Goal: Task Accomplishment & Management: Complete application form

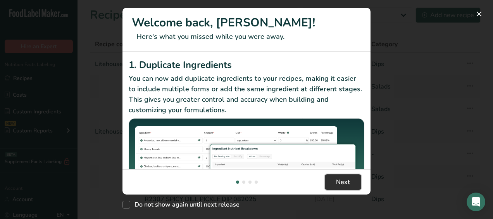
click at [349, 185] on span "Next" at bounding box center [343, 181] width 14 height 9
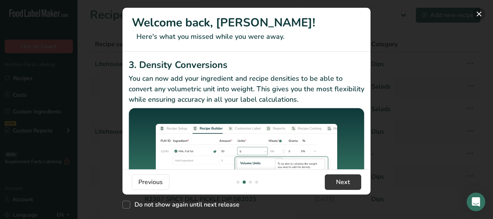
click at [477, 17] on button "New Features" at bounding box center [479, 14] width 12 height 12
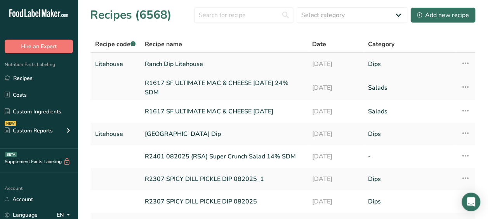
click at [227, 70] on link "Ranch Dip Litehouse" at bounding box center [224, 64] width 158 height 16
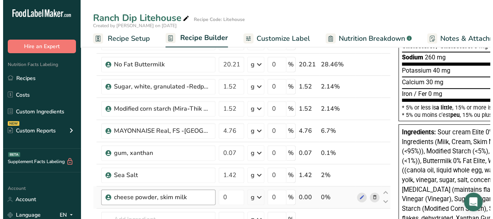
scroll to position [249, 0]
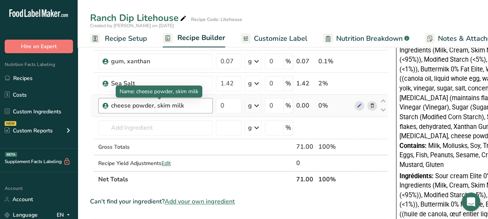
click at [145, 107] on div "cheese powder, skim milk" at bounding box center [159, 105] width 97 height 9
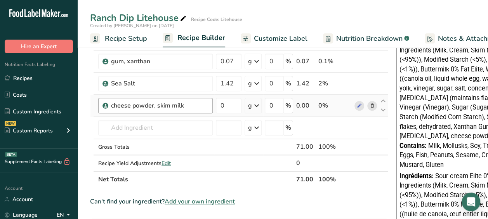
click at [186, 108] on div "cheese powder, skim milk" at bounding box center [159, 105] width 97 height 9
click at [373, 103] on icon at bounding box center [371, 106] width 5 height 8
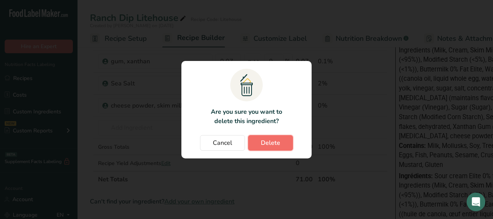
click at [275, 141] on span "Delete" at bounding box center [270, 142] width 19 height 9
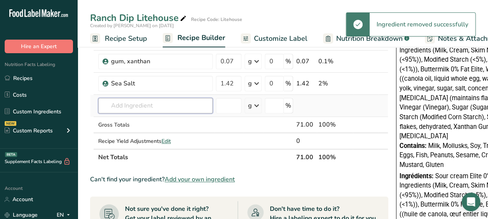
click at [153, 106] on input "text" at bounding box center [155, 106] width 114 height 16
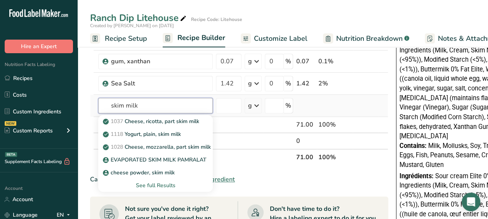
type input "skim milk"
click at [153, 182] on div "See full Results" at bounding box center [155, 185] width 102 height 8
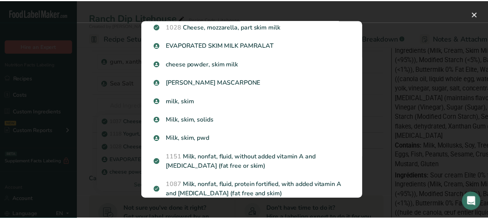
scroll to position [61, 0]
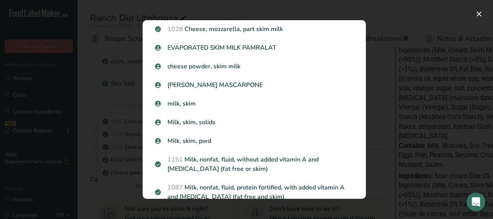
click at [419, 107] on div "Search results modal" at bounding box center [246, 109] width 493 height 219
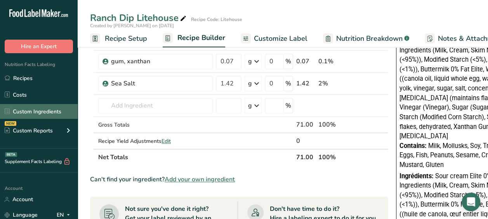
click at [25, 109] on link "Custom Ingredients" at bounding box center [39, 111] width 78 height 15
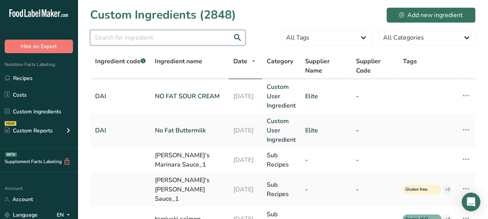
click at [167, 40] on input "text" at bounding box center [167, 38] width 155 height 16
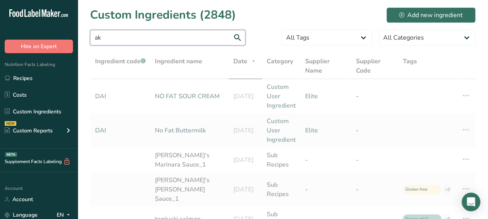
type input "a"
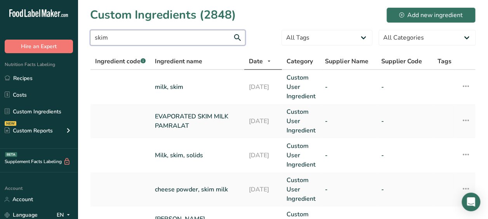
drag, startPoint x: 113, startPoint y: 37, endPoint x: 76, endPoint y: 33, distance: 37.5
click at [76, 33] on div ".a-20{fill:#fff;} Hire an Expert Nutrition Facts Labeling Recipes Costs Custom …" at bounding box center [244, 185] width 488 height 371
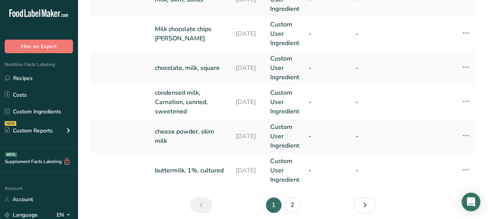
scroll to position [425, 0]
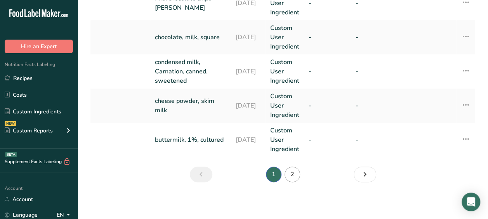
type input "milk"
click at [297, 171] on link "2" at bounding box center [292, 174] width 16 height 16
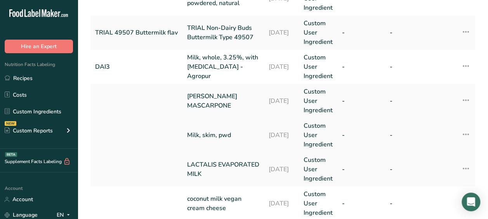
scroll to position [104, 0]
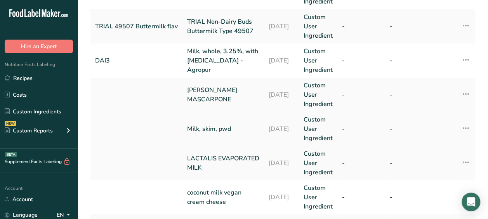
click at [219, 133] on td "Milk, skim, pwd" at bounding box center [222, 129] width 81 height 34
click at [251, 129] on link "Milk, skim, pwd" at bounding box center [223, 128] width 72 height 9
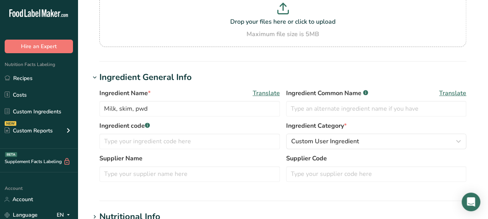
scroll to position [72, 0]
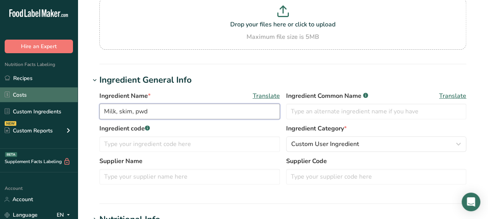
drag, startPoint x: 157, startPoint y: 110, endPoint x: 65, endPoint y: 102, distance: 92.3
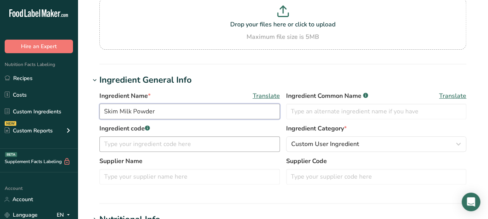
type input "Skim Milk Powder"
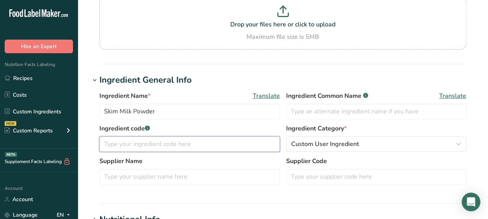
click at [143, 147] on input "text" at bounding box center [189, 144] width 180 height 16
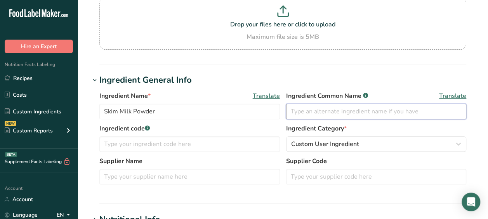
click at [347, 109] on input "text" at bounding box center [376, 112] width 180 height 16
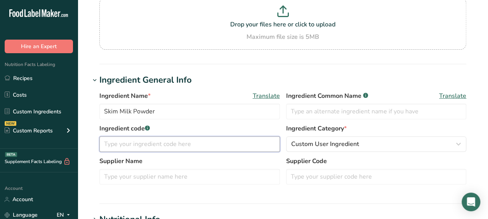
click at [173, 144] on input "text" at bounding box center [189, 144] width 180 height 16
type input "DAI312"
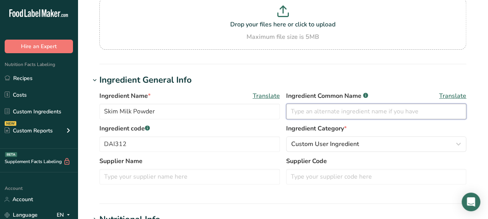
click at [300, 106] on input "text" at bounding box center [376, 112] width 180 height 16
type input "Skim Milk Powder"
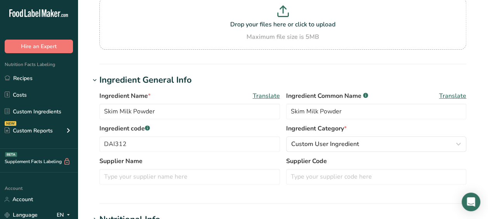
click at [249, 160] on label "Supplier Name" at bounding box center [189, 160] width 180 height 9
click at [220, 173] on input "text" at bounding box center [189, 177] width 180 height 16
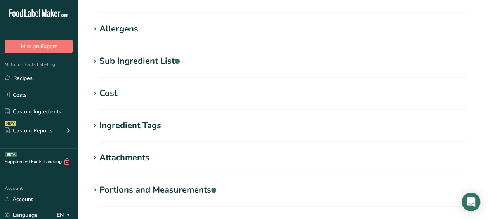
scroll to position [376, 0]
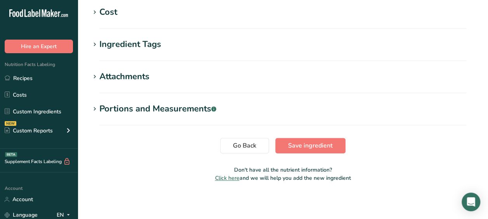
click at [317, 142] on span "Save ingredient" at bounding box center [310, 145] width 45 height 9
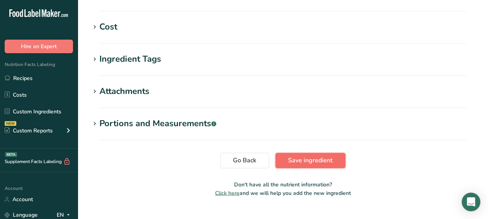
scroll to position [549, 0]
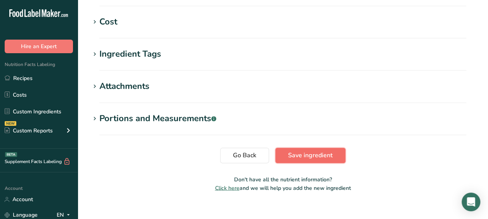
click at [317, 151] on span "Save ingredient" at bounding box center [310, 155] width 45 height 9
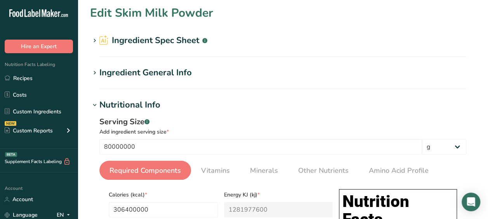
scroll to position [0, 0]
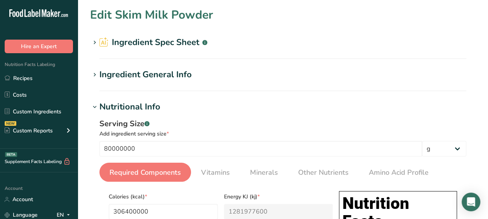
click at [157, 14] on h1 "Edit Skim Milk Powder" at bounding box center [151, 14] width 123 height 17
click at [157, 49] on section "Ingredient Spec Sheet .a-a{fill:#347362;}.b-a{fill:#fff;} Upload an ingredient …" at bounding box center [282, 47] width 385 height 23
click at [158, 47] on h2 "Ingredient Spec Sheet .a-a{fill:#347362;}.b-a{fill:#fff;}" at bounding box center [153, 42] width 108 height 13
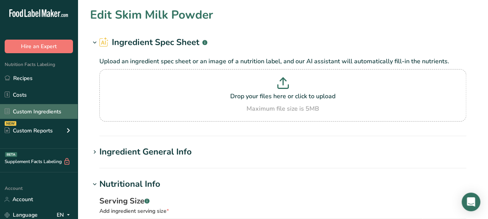
click at [44, 113] on link "Custom Ingredients" at bounding box center [39, 111] width 78 height 15
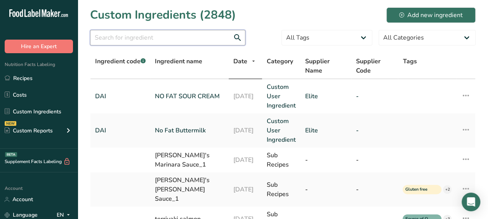
click at [138, 35] on input "text" at bounding box center [167, 38] width 155 height 16
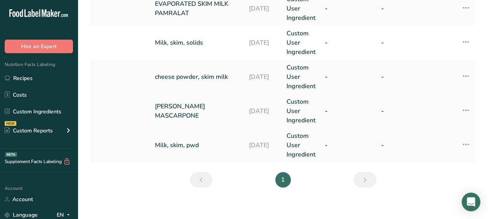
scroll to position [118, 0]
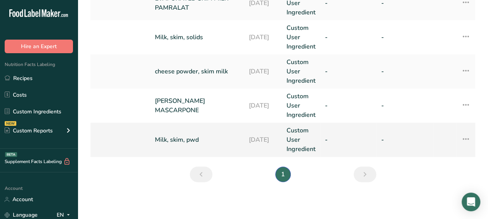
type input "skim milk"
click at [212, 135] on link "Milk, skim, pwd" at bounding box center [197, 139] width 85 height 9
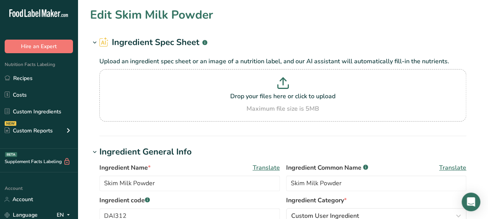
type input "Milk, skim, pwd"
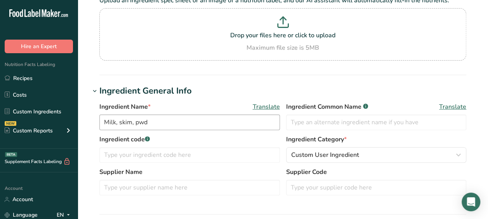
scroll to position [54, 0]
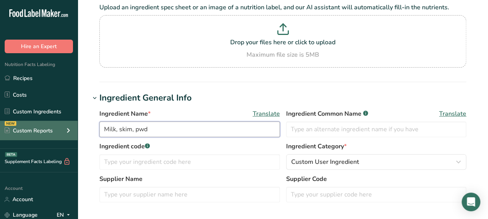
drag, startPoint x: 158, startPoint y: 130, endPoint x: 66, endPoint y: 128, distance: 92.0
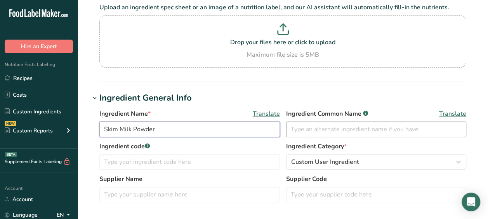
type input "Skim Milk Powder"
click at [298, 133] on input "text" at bounding box center [376, 129] width 180 height 16
type input "Skim Milk Powder"
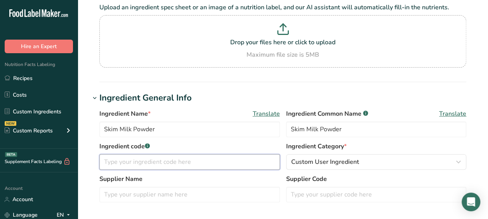
click at [233, 165] on input "text" at bounding box center [189, 162] width 180 height 16
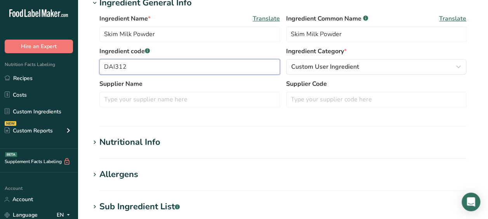
scroll to position [149, 0]
type input "DAI312"
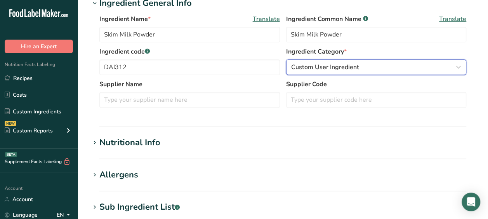
click at [321, 60] on button "Custom User Ingredient" at bounding box center [376, 67] width 180 height 16
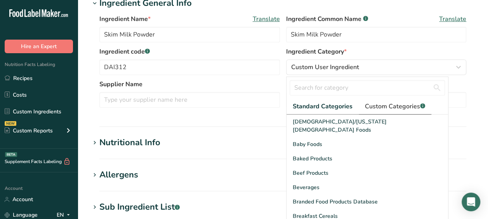
click at [392, 103] on span "Custom Categories .a-a{fill:#347362;}.b-a{fill:#fff;}" at bounding box center [395, 106] width 60 height 9
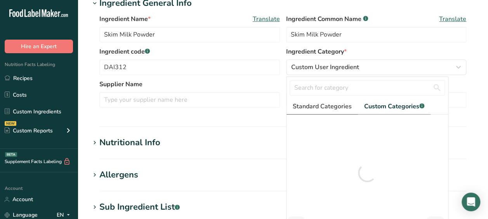
click at [308, 109] on span "Standard Categories" at bounding box center [322, 106] width 59 height 9
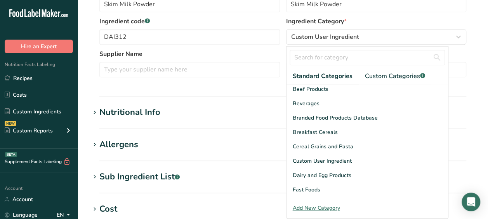
scroll to position [179, 0]
click at [382, 73] on span "Custom Categories .a-a{fill:#347362;}.b-a{fill:#fff;}" at bounding box center [395, 75] width 60 height 9
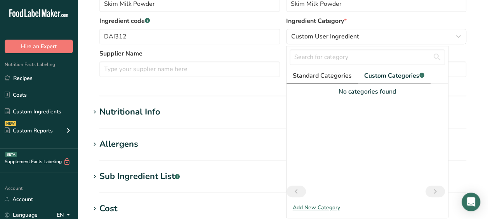
click at [339, 73] on span "Standard Categories" at bounding box center [322, 75] width 59 height 9
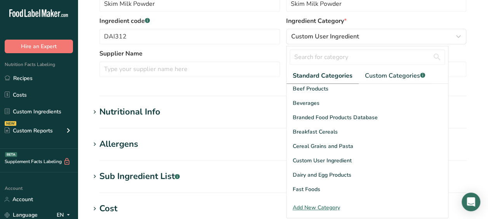
click at [313, 204] on div "Add New Category" at bounding box center [366, 207] width 161 height 8
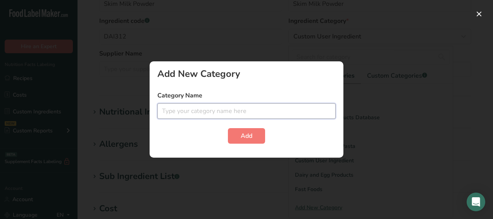
click at [203, 109] on input "text" at bounding box center [247, 111] width 178 height 16
type input "D"
type input "S"
type input "DAI"
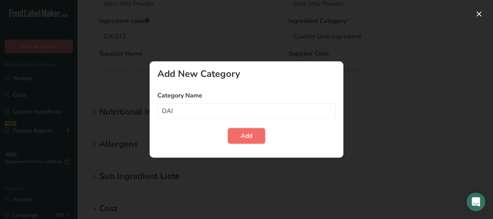
click at [235, 140] on button "Add" at bounding box center [246, 136] width 37 height 16
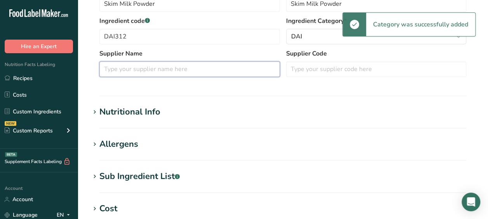
click at [167, 75] on input "text" at bounding box center [189, 69] width 180 height 16
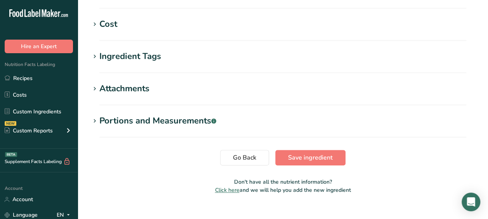
scroll to position [365, 0]
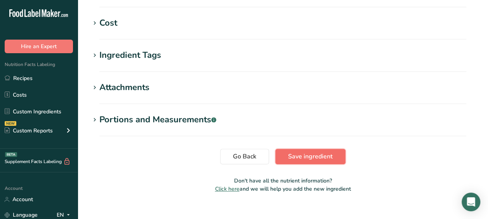
click at [305, 151] on button "Save ingredient" at bounding box center [310, 157] width 70 height 16
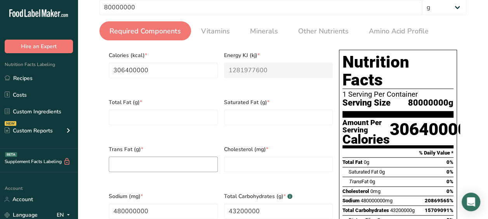
scroll to position [141, 0]
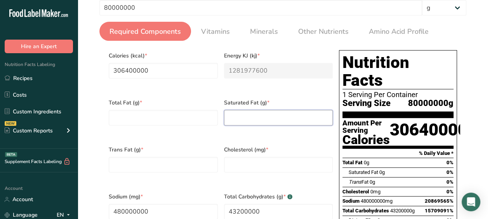
click at [255, 121] on Fat "number" at bounding box center [278, 118] width 109 height 16
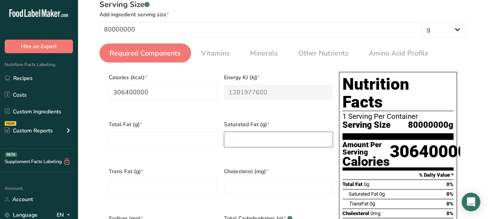
scroll to position [119, 0]
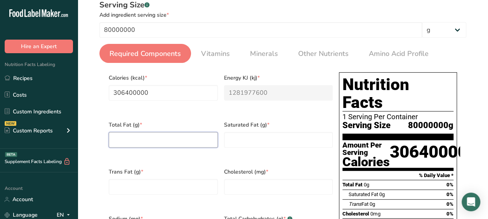
click at [148, 144] on Fat "number" at bounding box center [163, 140] width 109 height 16
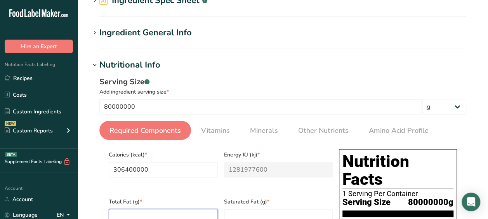
scroll to position [0, 0]
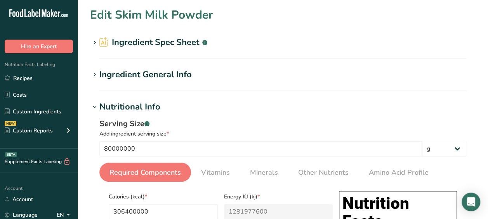
click at [133, 36] on h2 "Ingredient Spec Sheet .a-a{fill:#347362;}.b-a{fill:#fff;}" at bounding box center [153, 42] width 108 height 13
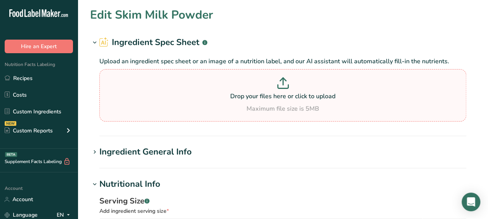
click at [285, 80] on icon at bounding box center [283, 79] width 6 height 3
click at [285, 80] on input "Drop your files here or click to upload Maximum file size is 5MB" at bounding box center [282, 95] width 367 height 52
type input "C:\fakepath\Skim Mlk Powder Specs.pdf"
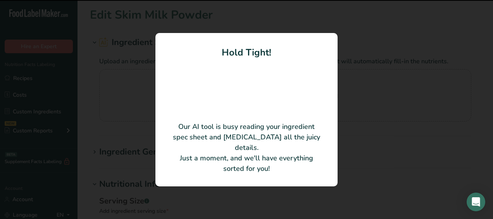
click at [94, 75] on div at bounding box center [246, 109] width 493 height 219
type input "100"
type input "362"
type KJ "1514.61"
type input "36.16"
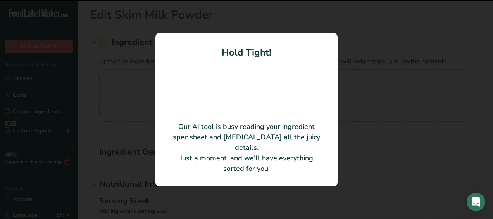
type Fat "1.1"
type Fat "0.75"
type Fat "0.01"
type input "20"
type input "535"
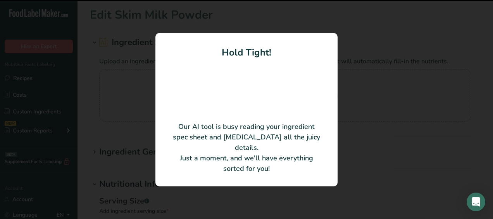
type Carbohydrates "51.98"
type Fiber "0"
type Sugars "51.98"
type Sugars "0"
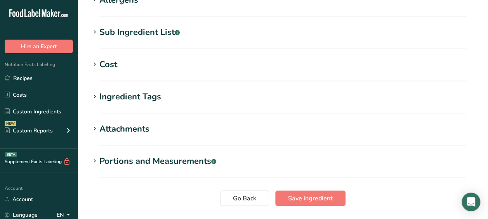
scroll to position [565, 0]
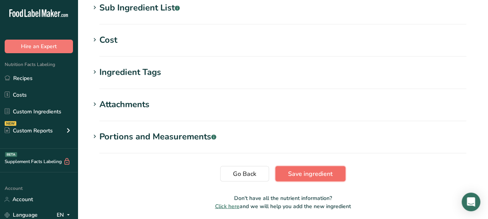
click at [295, 169] on span "Save ingredient" at bounding box center [310, 173] width 45 height 9
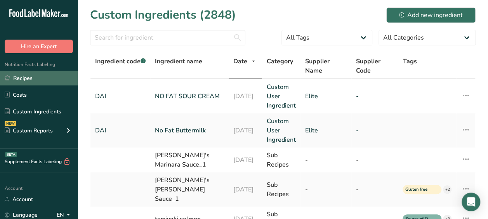
click at [43, 83] on link "Recipes" at bounding box center [39, 78] width 78 height 15
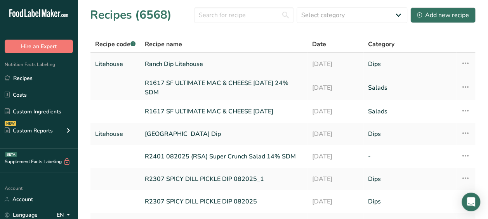
click at [197, 61] on link "Ranch Dip Litehouse" at bounding box center [224, 64] width 158 height 16
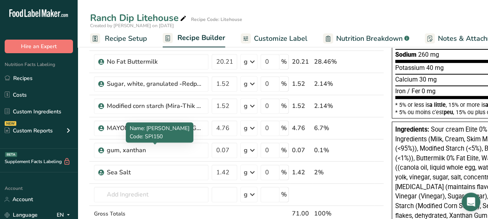
scroll to position [201, 0]
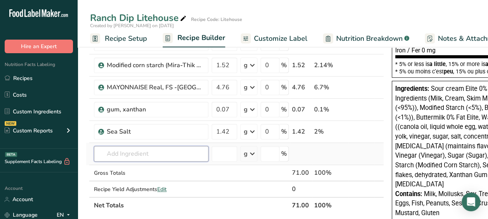
click at [173, 154] on input "text" at bounding box center [151, 154] width 114 height 16
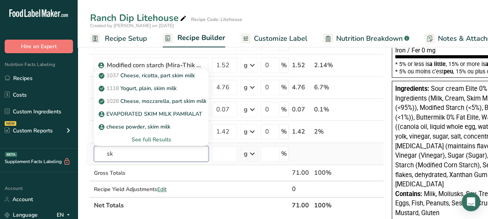
type input "s"
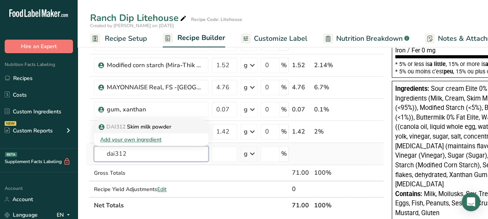
type input "dai312"
click at [149, 124] on p "DAI312 Skim milk powder" at bounding box center [135, 127] width 71 height 8
type input "Skim milk powder"
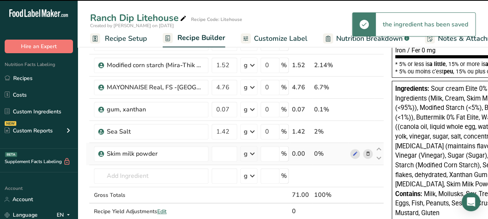
type input "0"
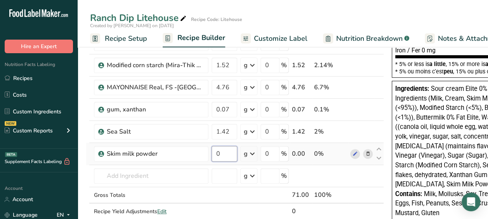
click at [227, 154] on input "0" at bounding box center [224, 154] width 26 height 16
type input "0.51"
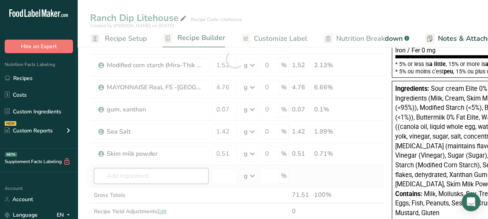
click at [144, 170] on div "Ingredient * Amount * Unit * Waste * .a-a{fill:#347362;}.b-a{fill:#fff;} Grams …" at bounding box center [235, 59] width 298 height 353
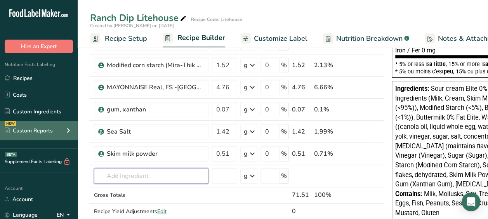
type input "b"
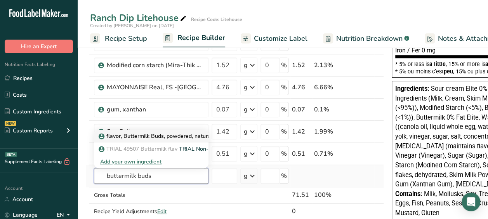
type input "buttermilk buds"
click at [168, 137] on p "flavor, Buttermilk Buds, powdered, natural" at bounding box center [156, 136] width 112 height 8
type input "flavor, Buttermilk Buds, powdered, natural"
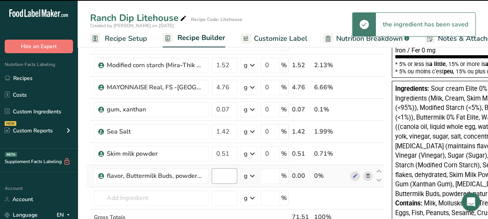
type input "0"
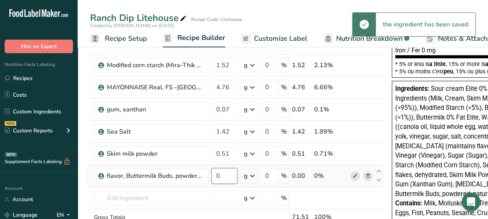
click at [220, 176] on input "0" at bounding box center [224, 176] width 26 height 16
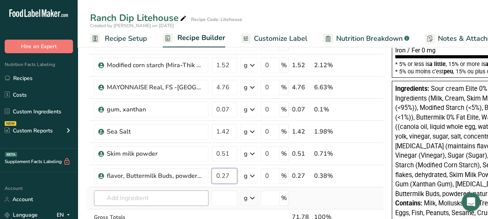
type input "0.27"
click at [137, 189] on div "Ingredient * Amount * Unit * Waste * .a-a{fill:#347362;}.b-a{fill:#fff;} Grams …" at bounding box center [235, 70] width 298 height 375
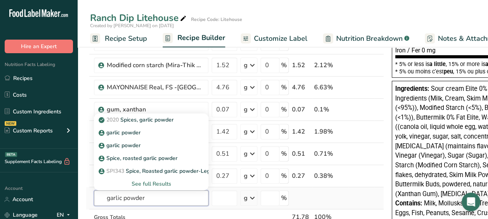
type input "garlic powder"
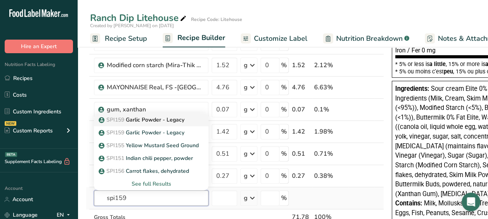
type input "spi159"
click at [181, 118] on p "SPI159 Garlic Powder - Legacy" at bounding box center [142, 120] width 84 height 8
type input "Garlic Powder - Legacy"
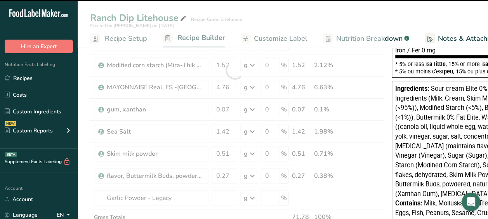
type input "0"
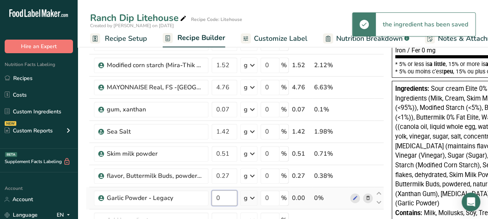
click at [226, 194] on input "0" at bounding box center [224, 198] width 26 height 16
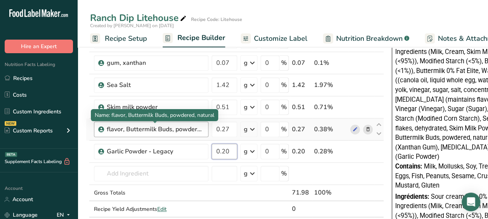
scroll to position [253, 0]
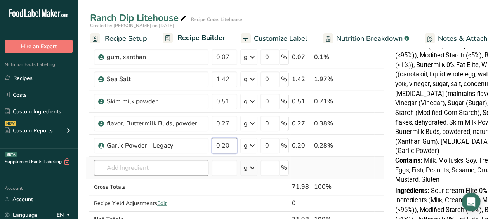
type input "0.20"
click at [142, 168] on div "Ingredient * Amount * Unit * Waste * .a-a{fill:#347362;}.b-a{fill:#fff;} Grams …" at bounding box center [235, 28] width 298 height 397
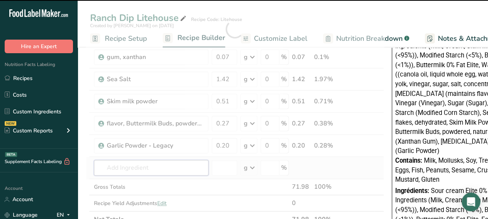
click at [122, 165] on input "text" at bounding box center [151, 168] width 114 height 16
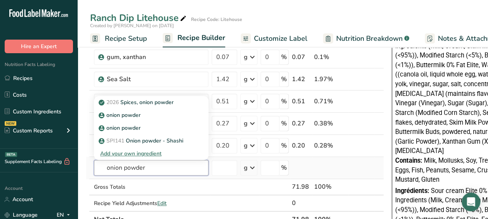
type input "onion powder"
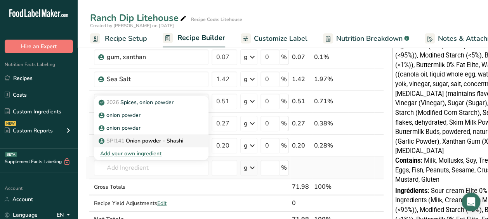
click at [147, 142] on p "SPI141 Onion powder - Shashi" at bounding box center [141, 141] width 83 height 8
type input "Onion powder - Shashi"
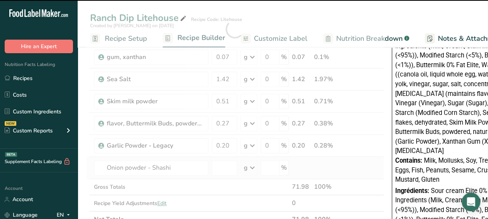
type input "0"
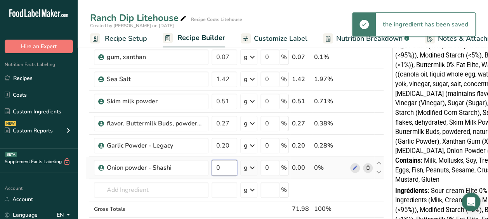
click at [223, 162] on input "0" at bounding box center [224, 168] width 26 height 16
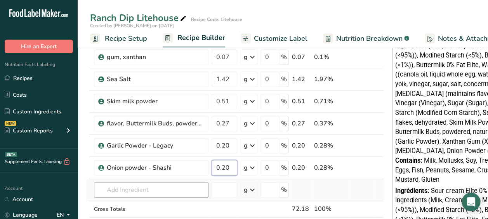
type input "0.20"
click at [144, 184] on div "Ingredient * Amount * Unit * Waste * .a-a{fill:#347362;}.b-a{fill:#fff;} Grams …" at bounding box center [235, 39] width 298 height 419
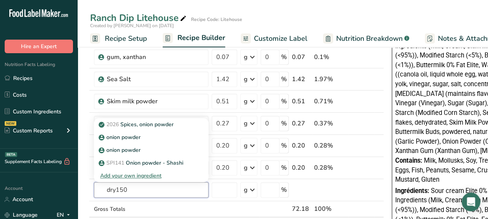
type input "dry1506"
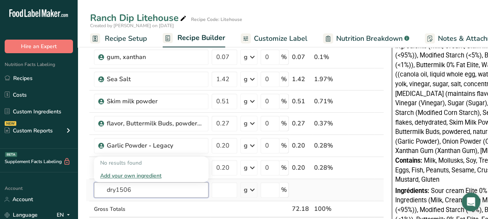
drag, startPoint x: 135, startPoint y: 187, endPoint x: 91, endPoint y: 189, distance: 44.3
click at [91, 189] on tr "dry1506 No results found Add your own ingredient g Weight Units g kg mg See mor…" at bounding box center [234, 190] width 297 height 22
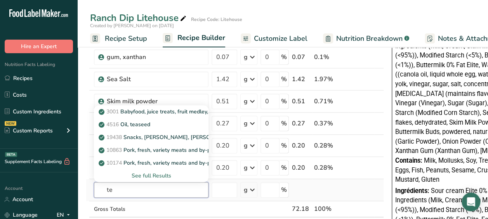
type input "t"
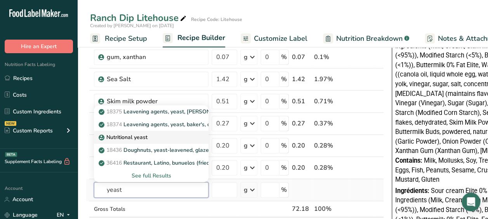
type input "yeast"
click at [118, 134] on p "Nutritional yeast" at bounding box center [123, 137] width 47 height 8
type input "Nutritional yeast"
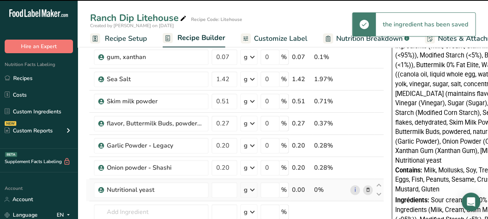
type input "0"
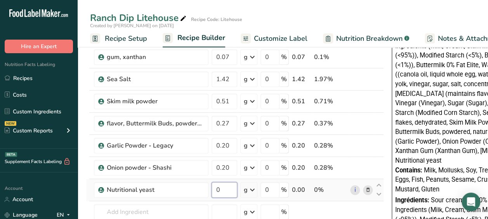
click at [223, 189] on input "0" at bounding box center [224, 190] width 26 height 16
type input "0.04"
click at [194, 201] on div "Ingredient * Amount * Unit * Waste * .a-a{fill:#347362;}.b-a{fill:#fff;} Grams …" at bounding box center [235, 50] width 298 height 441
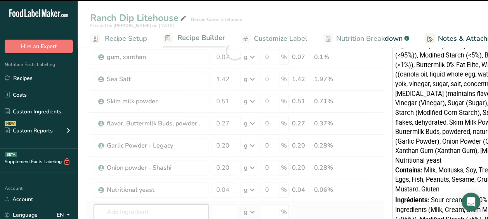
click at [115, 208] on input "text" at bounding box center [151, 212] width 114 height 16
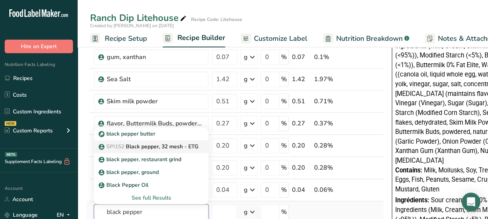
type input "black pepper"
click at [165, 140] on link "SPI152 Black pepper, 32 mesh - ETG" at bounding box center [151, 146] width 114 height 13
type input "Black pepper, 32 mesh - ETG"
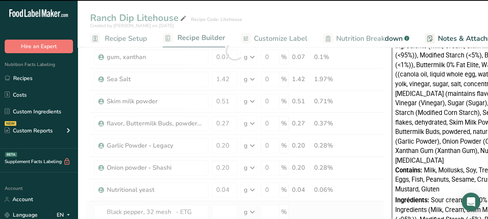
type input "0"
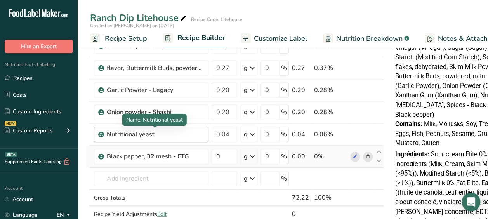
scroll to position [310, 0]
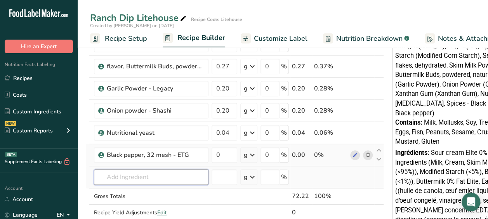
click at [134, 171] on input "text" at bounding box center [151, 177] width 114 height 16
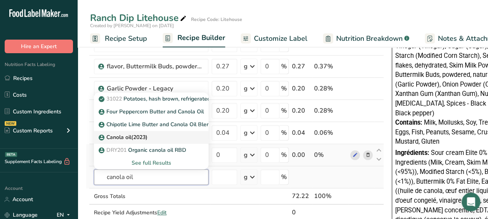
type input "canola oil"
click at [155, 135] on div "Canola oil(2023)" at bounding box center [145, 137] width 90 height 8
type input "Canola oil(2023)"
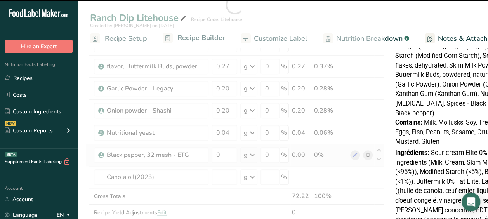
click at [156, 173] on div at bounding box center [235, 4] width 298 height 463
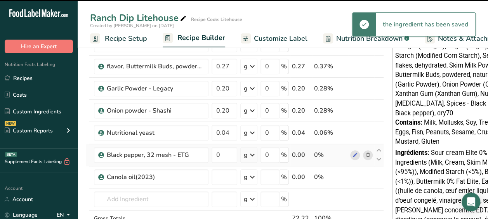
type input "0"
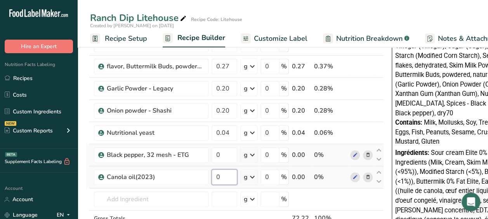
click at [225, 175] on input "0" at bounding box center [224, 177] width 26 height 16
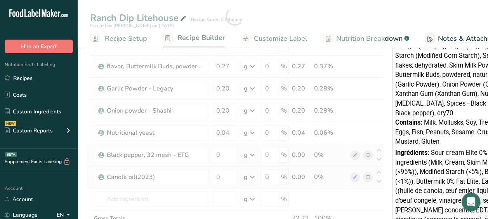
click at [370, 174] on div "Ingredient * Amount * Unit * Waste * .a-a{fill:#347362;}.b-a{fill:#fff;} Grams …" at bounding box center [235, 15] width 298 height 485
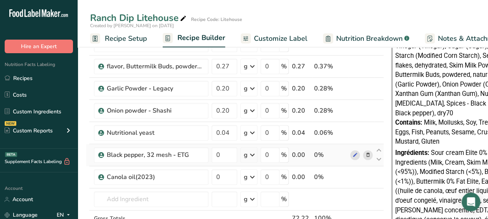
drag, startPoint x: 156, startPoint y: 175, endPoint x: 85, endPoint y: 169, distance: 71.3
click at [85, 169] on section "Add Ingredients Manage Recipe Delete Recipe Duplicate Recipe Scale Recipe Save …" at bounding box center [278, 159] width 410 height 859
drag, startPoint x: 85, startPoint y: 169, endPoint x: 159, endPoint y: 170, distance: 74.1
click at [159, 170] on div "Canola oil(2023)" at bounding box center [151, 177] width 114 height 16
click at [368, 174] on icon at bounding box center [367, 177] width 5 height 8
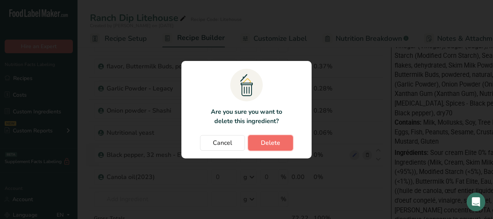
click at [285, 144] on button "Delete" at bounding box center [270, 143] width 45 height 16
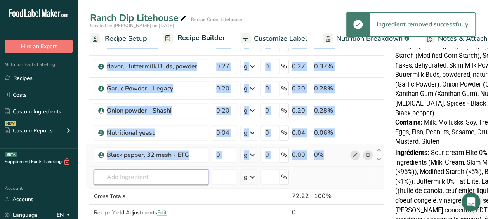
click at [161, 169] on input "text" at bounding box center [151, 177] width 114 height 16
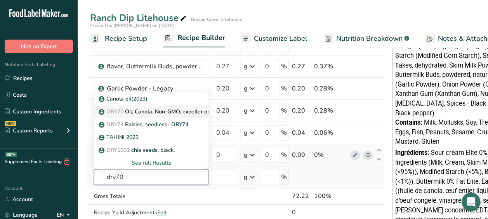
type input "dry70"
click at [168, 109] on p "DRY70 Oil, Canola, Non-GMO, expeller pressed, RBD" at bounding box center [169, 111] width 138 height 8
type input "Oil, Canola, Non-GMO, expeller pressed, RBD"
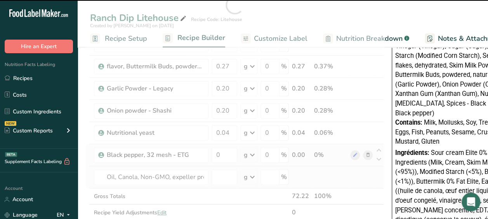
type input "0"
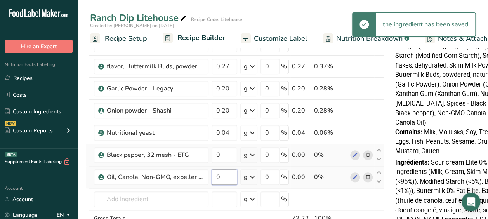
click at [225, 173] on input "0" at bounding box center [224, 177] width 26 height 16
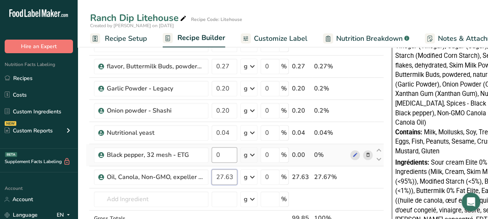
type input "27.63"
click at [225, 152] on div "Ingredient * Amount * Unit * Waste * .a-a{fill:#347362;}.b-a{fill:#fff;} Grams …" at bounding box center [235, 15] width 298 height 485
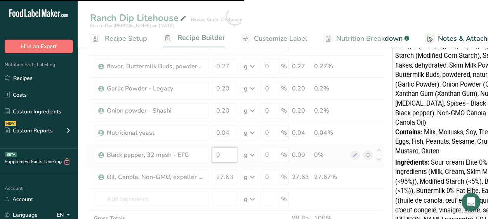
click at [225, 156] on input "0" at bounding box center [224, 155] width 26 height 16
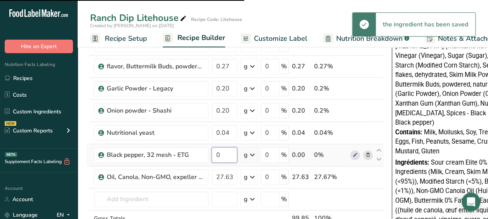
click at [223, 155] on input "0" at bounding box center [224, 155] width 26 height 16
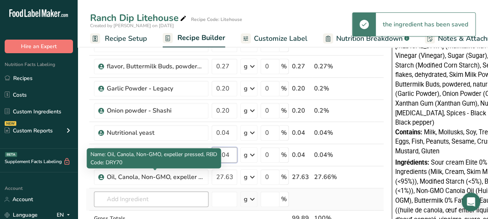
type input "0.04"
click at [148, 191] on div "Ingredient * Amount * Unit * Waste * .a-a{fill:#347362;}.b-a{fill:#fff;} Grams …" at bounding box center [235, 15] width 298 height 485
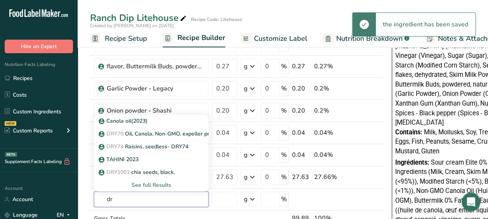
type input "d"
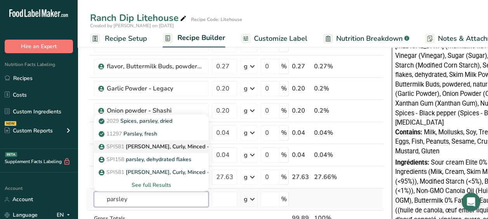
type input "parsley"
click at [166, 145] on p "SPI581 [PERSON_NAME], [GEOGRAPHIC_DATA], Minced - Worlée" at bounding box center [164, 146] width 129 height 8
type input "[PERSON_NAME], Curly, Minced - Worlée"
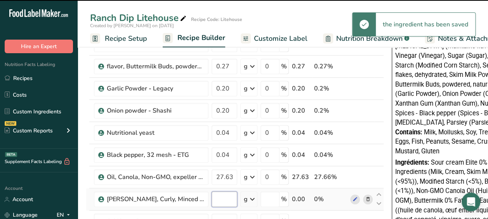
click at [224, 198] on input "number" at bounding box center [224, 199] width 26 height 16
type input "0"
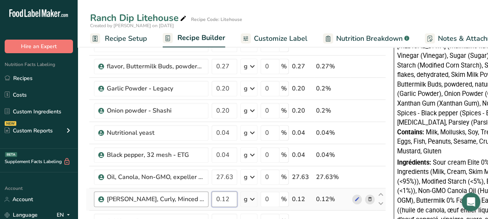
type input "0.12"
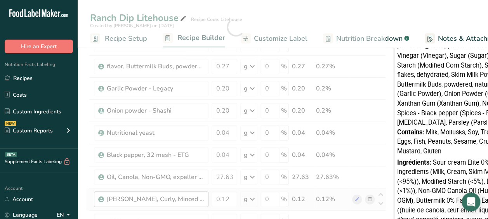
click at [207, 196] on div "Ingredient * Amount * Unit * Waste * .a-a{fill:#347362;}.b-a{fill:#fff;} Grams …" at bounding box center [236, 26] width 300 height 507
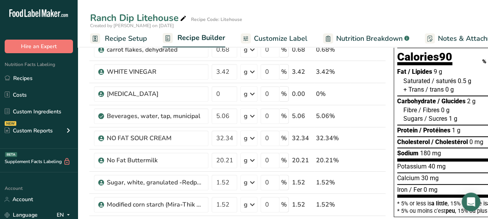
scroll to position [0, 0]
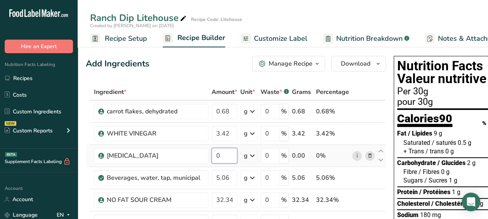
click at [220, 158] on input "0" at bounding box center [224, 156] width 26 height 16
type input "5.06"
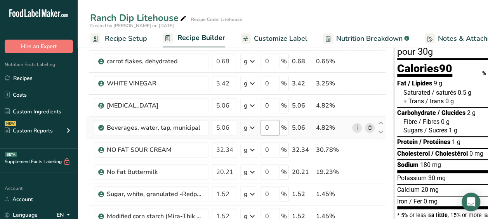
scroll to position [50, 0]
click at [369, 105] on icon at bounding box center [369, 105] width 5 height 8
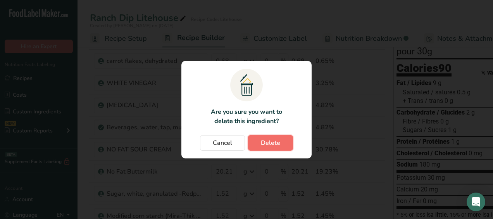
click at [285, 140] on button "Delete" at bounding box center [270, 143] width 45 height 16
type input "32.34"
type input "20.21"
type input "1.52"
type input "4.76"
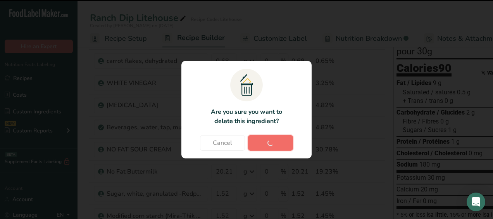
type input "0.07"
type input "1.42"
type input "0.51"
type input "0.27"
type input "0.2"
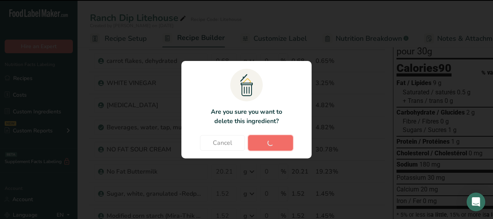
type input "0.04"
type input "27.63"
type input "0.12"
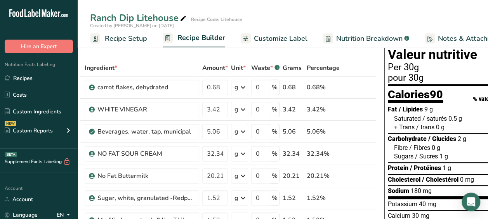
scroll to position [0, 0]
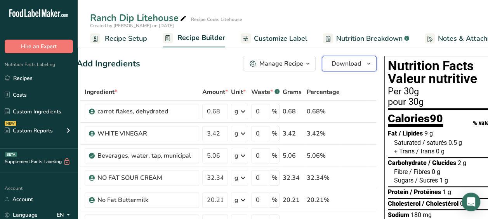
click at [341, 62] on span "Download" at bounding box center [345, 63] width 29 height 9
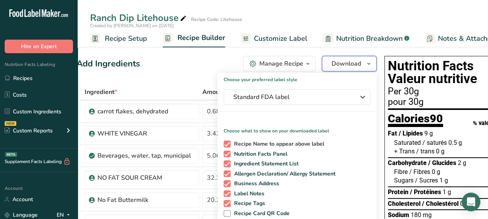
scroll to position [97, 0]
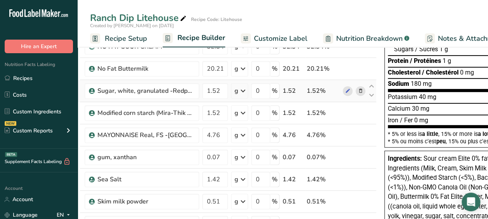
scroll to position [0, 0]
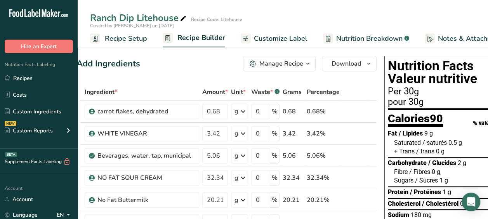
click at [135, 33] on span "Recipe Setup" at bounding box center [126, 38] width 42 height 10
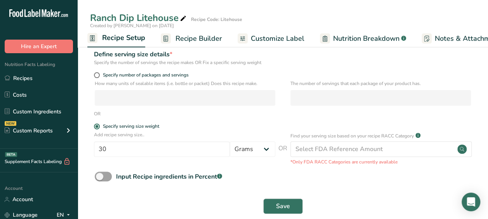
scroll to position [103, 0]
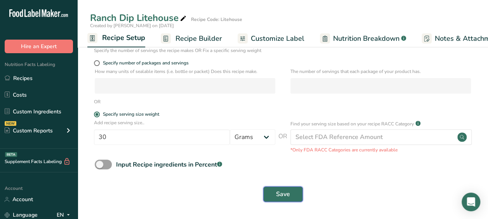
click at [280, 201] on button "Save" at bounding box center [283, 194] width 40 height 16
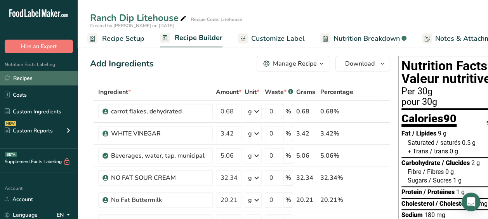
click at [52, 81] on link "Recipes" at bounding box center [39, 78] width 78 height 15
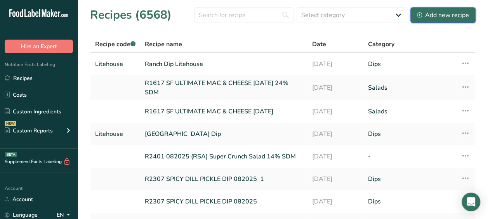
click at [439, 12] on div "Add new recipe" at bounding box center [443, 14] width 52 height 9
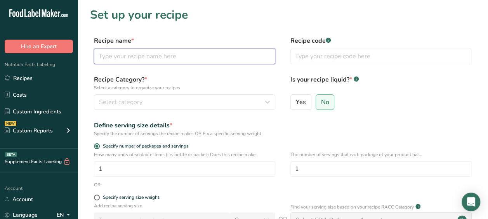
click at [225, 56] on input "text" at bounding box center [184, 56] width 181 height 16
type input "[PERSON_NAME] Dip Litehouse"
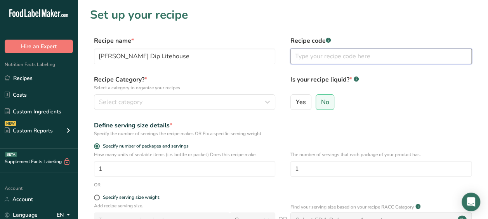
click at [319, 61] on input "text" at bounding box center [380, 56] width 181 height 16
type input "Litehouse"
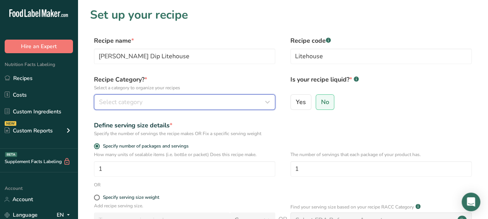
click at [137, 103] on span "Select category" at bounding box center [120, 101] width 43 height 9
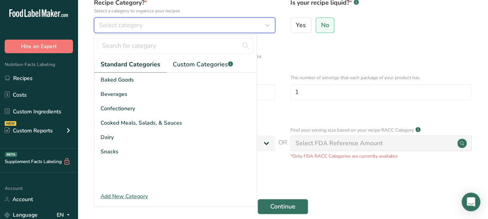
scroll to position [77, 0]
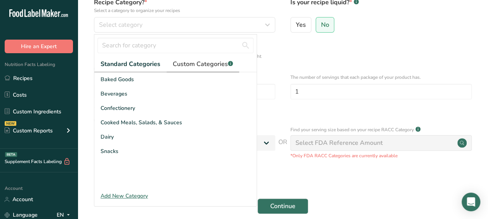
click at [192, 64] on span "Custom Categories .a-a{fill:#347362;}.b-a{fill:#fff;}" at bounding box center [203, 63] width 60 height 9
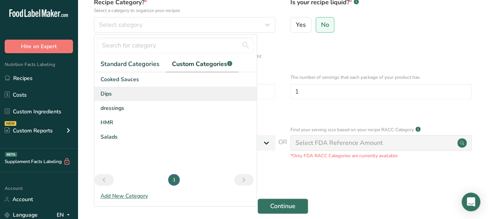
click at [128, 94] on div "Dips" at bounding box center [175, 94] width 162 height 14
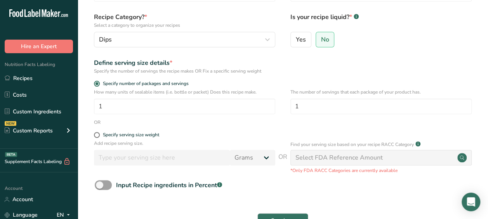
scroll to position [91, 0]
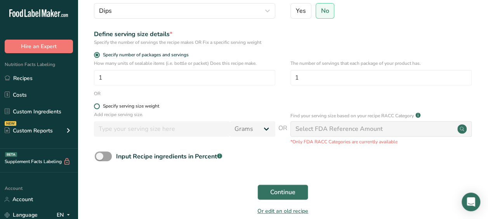
click at [97, 108] on span at bounding box center [97, 106] width 6 height 6
click at [97, 108] on input "Specify serving size weight" at bounding box center [96, 106] width 5 height 5
radio input "true"
radio input "false"
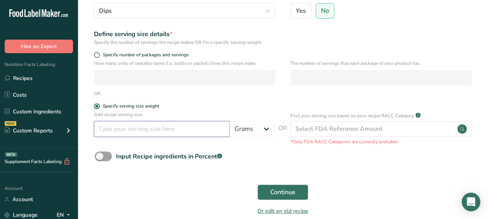
click at [115, 133] on input "number" at bounding box center [162, 129] width 136 height 16
type input "30"
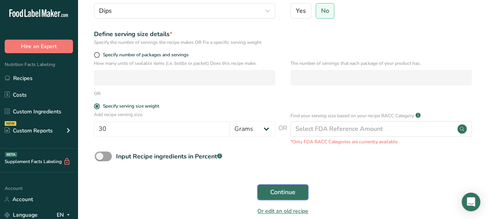
click at [278, 186] on button "Continue" at bounding box center [282, 192] width 51 height 16
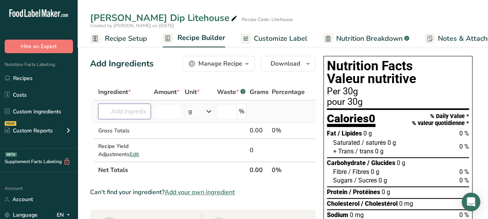
click at [120, 113] on input "text" at bounding box center [124, 112] width 52 height 16
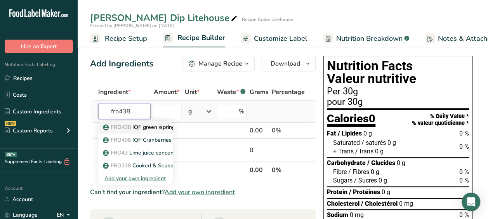
type input "fro438"
click at [143, 129] on p "FRO438 IQF green /spring onion, diced" at bounding box center [155, 127] width 102 height 8
type input "IQF green /spring onion, diced"
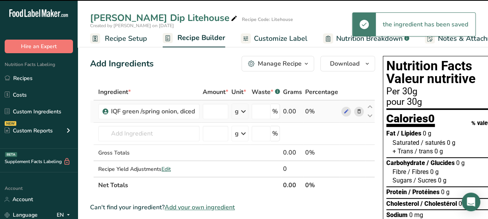
type input "0"
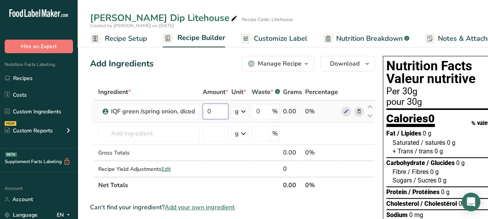
click at [213, 110] on input "0" at bounding box center [216, 112] width 26 height 16
type input "1.06"
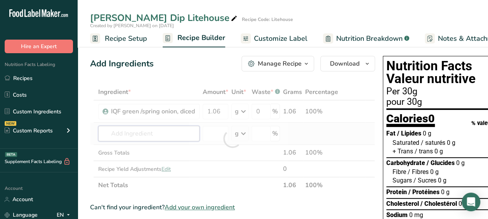
click at [180, 132] on div "Ingredient * Amount * Unit * Waste * .a-a{fill:#347362;}.b-a{fill:#fff;} Grams …" at bounding box center [232, 138] width 285 height 109
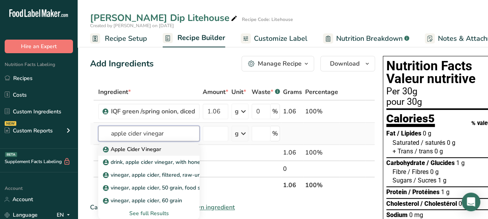
type input "apple cider vinegar"
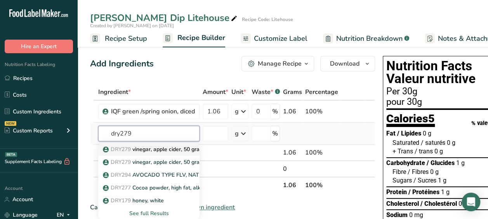
type input "dry279"
click at [155, 146] on p "DRY279 vinegar, apple cider, 50 grain, food service" at bounding box center [170, 149] width 132 height 8
type input "vinegar, apple cider, 50 grain, food service"
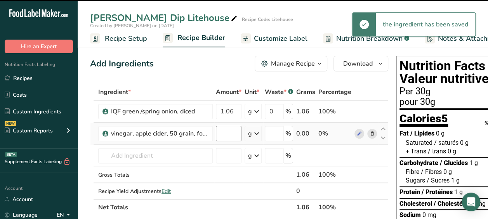
type input "0"
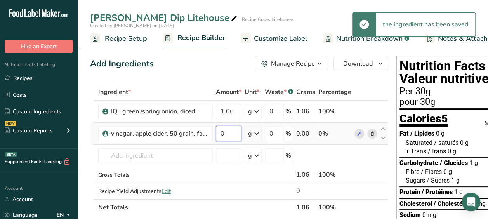
click at [230, 132] on input "0" at bounding box center [229, 134] width 26 height 16
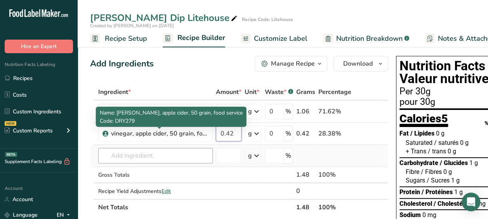
type input "0.42"
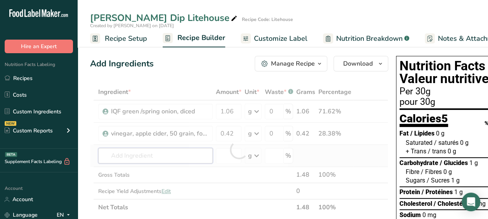
click at [162, 156] on div "Ingredient * Amount * Unit * Waste * .a-a{fill:#347362;}.b-a{fill:#fff;} Grams …" at bounding box center [239, 150] width 298 height 132
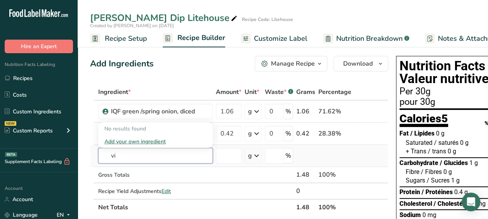
type input "v"
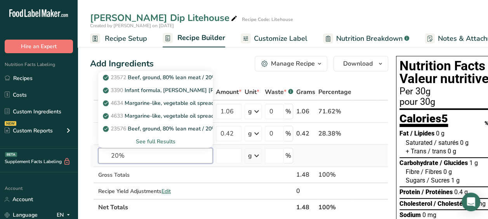
click at [164, 157] on input "20%" at bounding box center [155, 156] width 114 height 16
click at [191, 156] on input "20%" at bounding box center [155, 156] width 114 height 16
type input "20%"
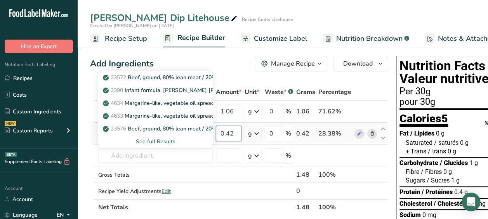
click at [237, 132] on input "0.42" at bounding box center [229, 134] width 26 height 16
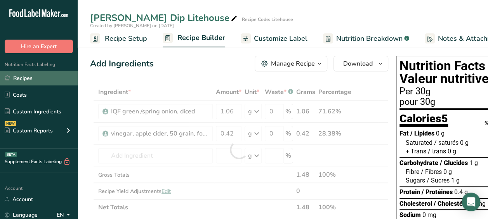
click at [21, 73] on link "Recipes" at bounding box center [39, 78] width 78 height 15
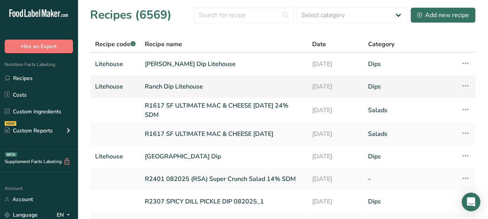
click at [191, 83] on link "Ranch Dip Litehouse" at bounding box center [224, 86] width 158 height 16
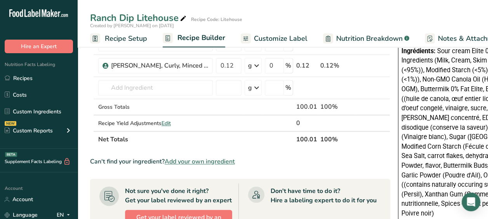
click at [198, 18] on div "Recipe Code: Litehouse" at bounding box center [216, 19] width 51 height 7
click at [461, 37] on span "Notes & Attachments" at bounding box center [472, 38] width 69 height 10
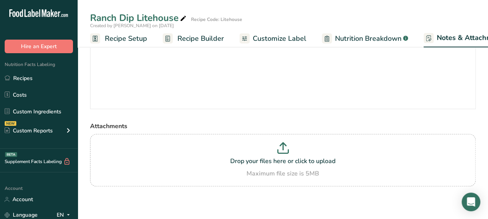
scroll to position [85, 0]
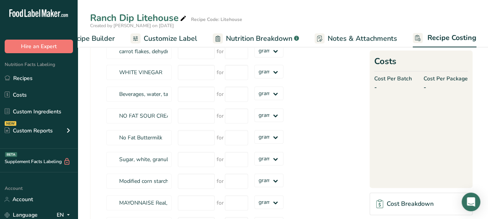
click at [342, 39] on span "Notes & Attachments" at bounding box center [361, 38] width 69 height 10
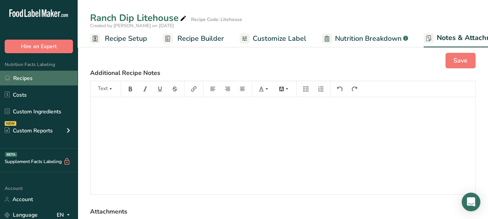
click at [34, 71] on link "Recipes" at bounding box center [39, 78] width 78 height 15
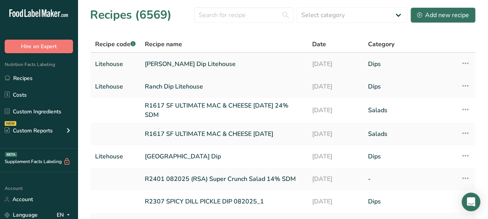
click at [189, 71] on link "[PERSON_NAME] Dip Litehouse" at bounding box center [224, 64] width 158 height 16
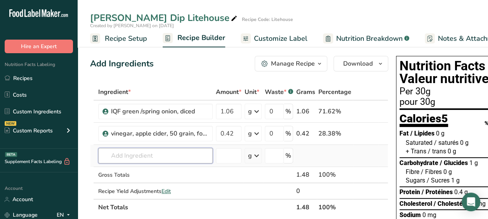
click at [166, 153] on input "text" at bounding box center [155, 156] width 114 height 16
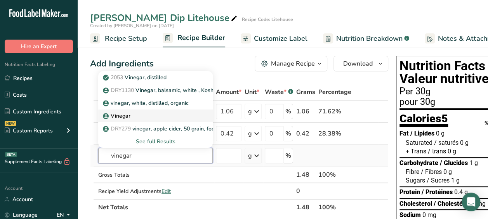
type input "vinegar"
click at [175, 113] on div "Vinegar" at bounding box center [149, 116] width 90 height 8
type input "Vinegar"
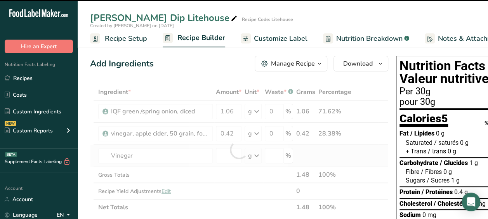
type input "0"
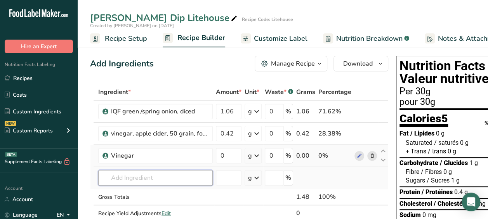
click at [140, 171] on input "text" at bounding box center [155, 178] width 114 height 16
click at [234, 154] on input "0" at bounding box center [229, 156] width 26 height 16
type input "1.51"
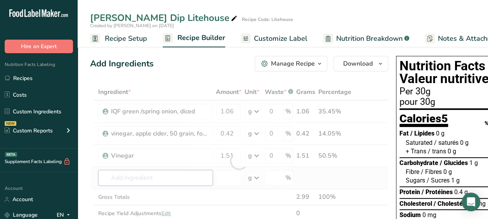
click at [190, 178] on div "Ingredient * Amount * Unit * Waste * .a-a{fill:#347362;}.b-a{fill:#fff;} Grams …" at bounding box center [239, 161] width 298 height 154
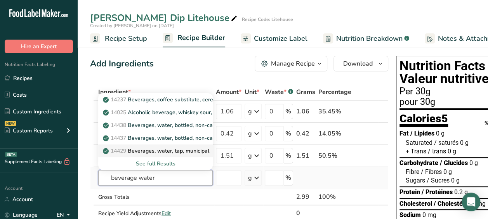
type input "beverage water"
click at [126, 152] on span "14429" at bounding box center [119, 150] width 16 height 7
type input "Beverages, water, tap, municipal"
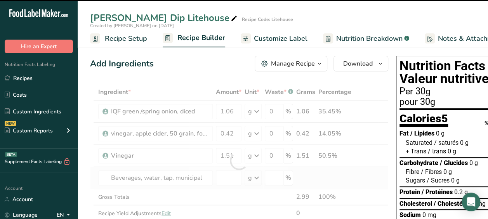
type input "0"
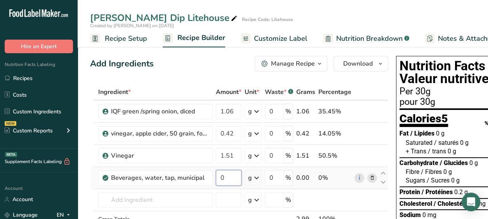
click at [225, 176] on input "0" at bounding box center [229, 178] width 26 height 16
type input "3.34"
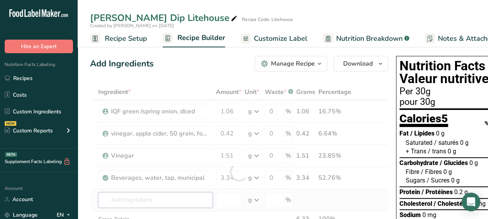
click at [168, 194] on div "Ingredient * Amount * Unit * Waste * .a-a{fill:#347362;}.b-a{fill:#fff;} Grams …" at bounding box center [239, 172] width 298 height 176
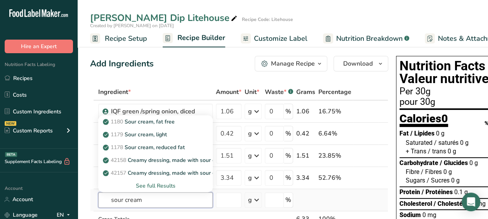
type input "sour cream"
click at [160, 185] on div "See full Results" at bounding box center [155, 186] width 102 height 8
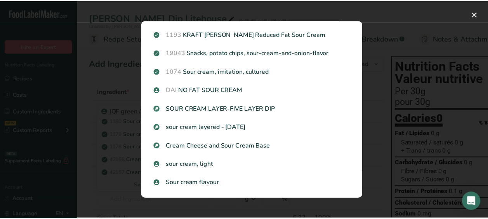
scroll to position [149, 0]
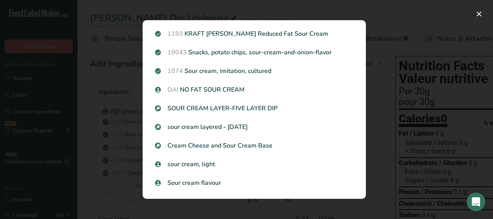
click at [241, 90] on p "DAI NO FAT SOUR CREAM" at bounding box center [254, 89] width 199 height 9
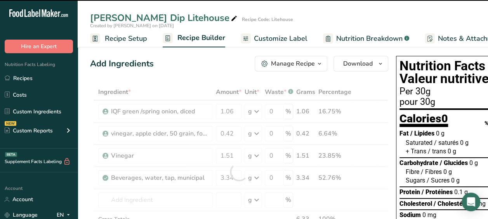
type input "0"
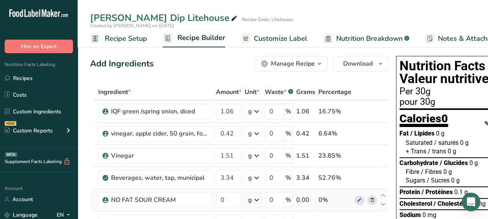
scroll to position [55, 0]
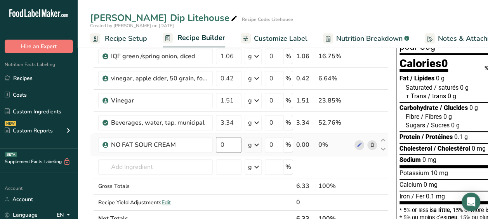
drag, startPoint x: 226, startPoint y: 152, endPoint x: 225, endPoint y: 142, distance: 9.7
click at [225, 142] on td "0" at bounding box center [228, 145] width 29 height 22
click at [225, 142] on input "0" at bounding box center [229, 145] width 26 height 16
type input "21.13"
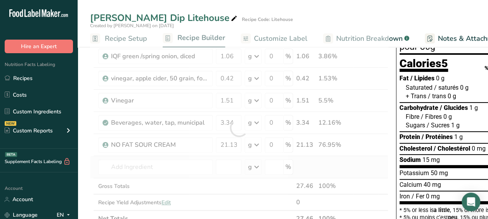
click at [192, 156] on div "Ingredient * Amount * Unit * Waste * .a-a{fill:#347362;}.b-a{fill:#fff;} Grams …" at bounding box center [239, 128] width 298 height 198
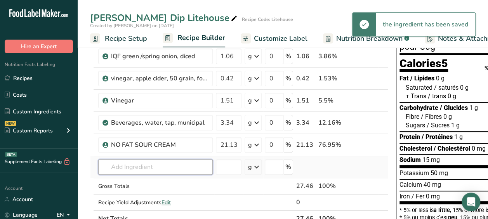
click at [180, 168] on input "text" at bounding box center [155, 167] width 114 height 16
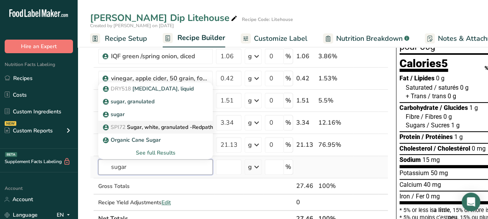
type input "sugar"
click at [128, 125] on p "SPI72 Sugar, white, granulated -Redpath" at bounding box center [158, 127] width 109 height 8
type input "Sugar, white, granulated -Redpath"
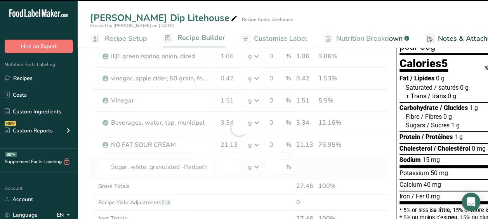
type input "0"
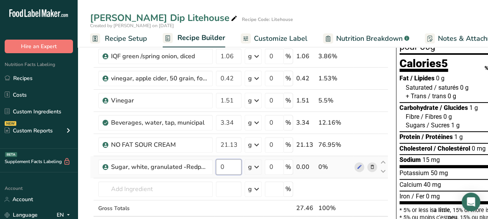
click at [230, 164] on input "0" at bounding box center [229, 167] width 26 height 16
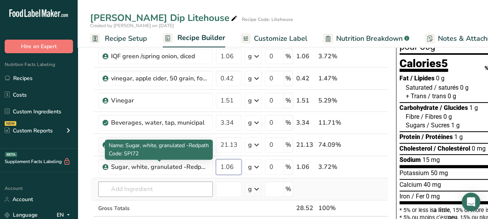
type input "1.06"
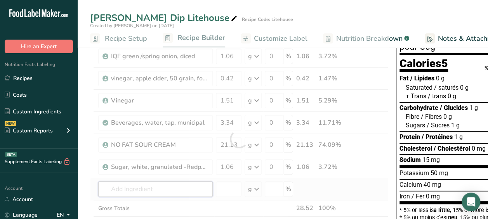
click at [176, 187] on div "Ingredient * Amount * Unit * Waste * .a-a{fill:#347362;}.b-a{fill:#fff;} Grams …" at bounding box center [239, 139] width 298 height 220
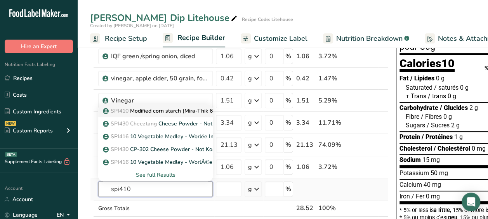
type input "spi410"
click at [135, 114] on link "SPI410 Modified corn starch (Mira-Thik 603)" at bounding box center [155, 110] width 114 height 13
type input "Modified corn starch (Mira-Thik 603)"
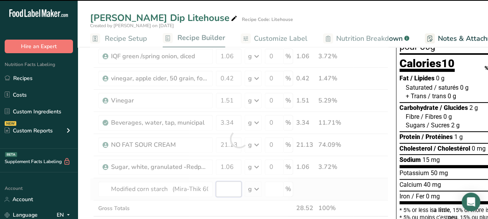
click at [227, 196] on input "number" at bounding box center [229, 189] width 26 height 16
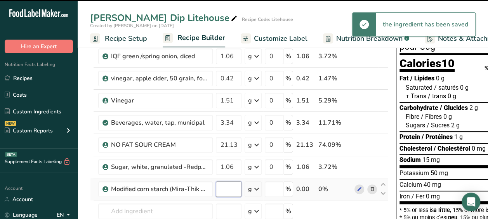
type input "0"
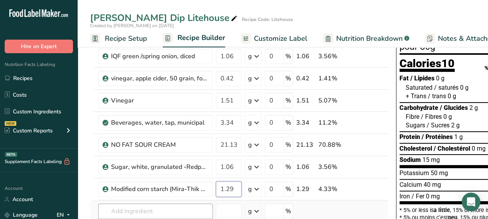
type input "1.29"
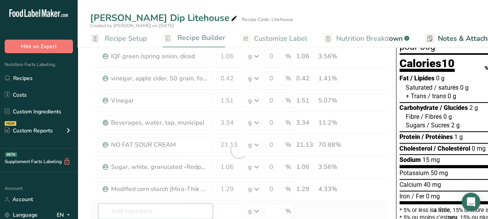
click at [160, 208] on div "Ingredient * Amount * Unit * Waste * .a-a{fill:#347362;}.b-a{fill:#fff;} Grams …" at bounding box center [239, 150] width 298 height 242
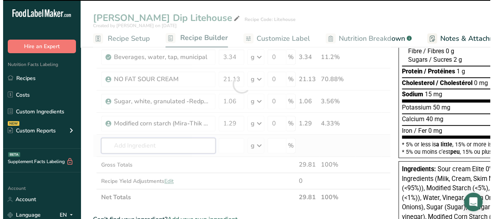
scroll to position [121, 0]
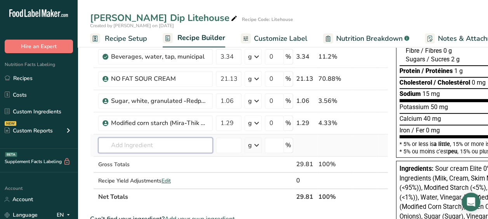
click at [118, 145] on input "text" at bounding box center [155, 145] width 114 height 16
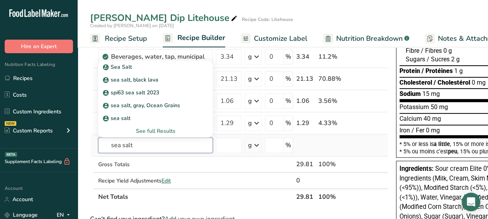
type input "sea salt"
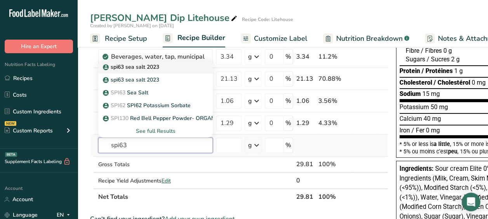
type input "spi63"
click at [148, 66] on p "spi63 sea salt 2023" at bounding box center [131, 67] width 55 height 8
type input "spi63 sea salt 2023"
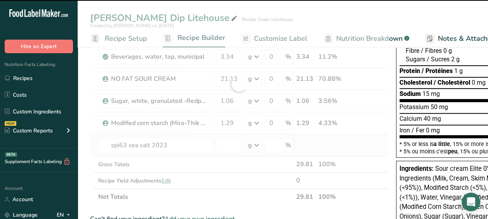
type input "0"
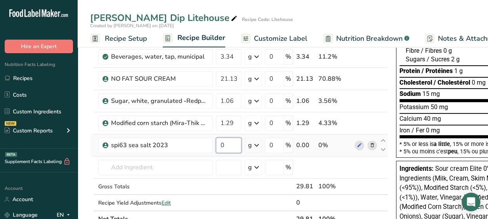
click at [221, 141] on input "0" at bounding box center [229, 145] width 26 height 16
type input "0.63"
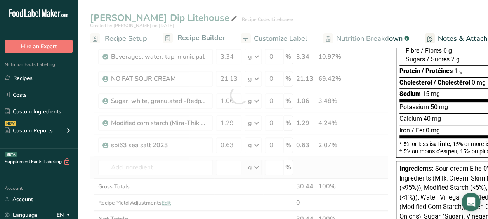
click at [161, 158] on div "Ingredient * Amount * Unit * Waste * .a-a{fill:#347362;}.b-a{fill:#fff;} Grams …" at bounding box center [239, 95] width 298 height 264
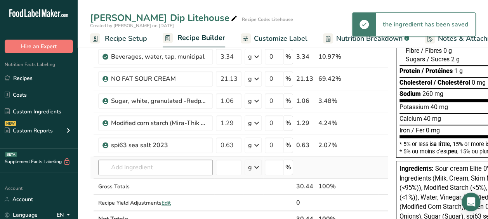
click at [159, 163] on input "text" at bounding box center [155, 167] width 114 height 16
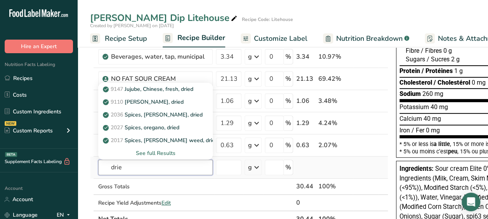
type input "drie"
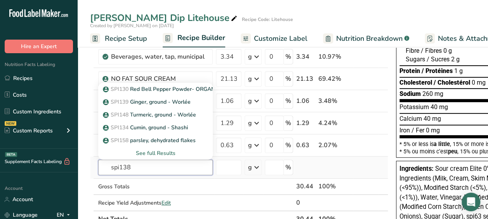
type input "spi138"
click at [159, 149] on div "See full Results" at bounding box center [155, 153] width 102 height 8
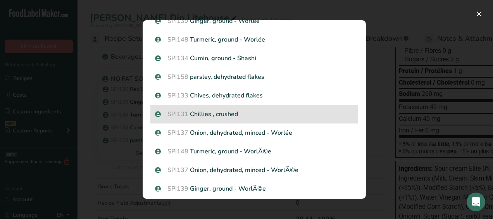
scroll to position [57, 0]
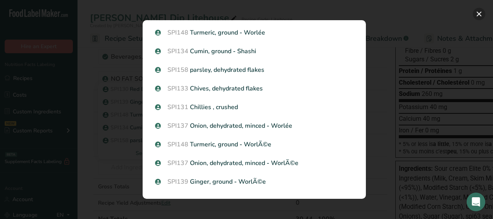
click at [480, 14] on button "Search results modal" at bounding box center [479, 14] width 12 height 12
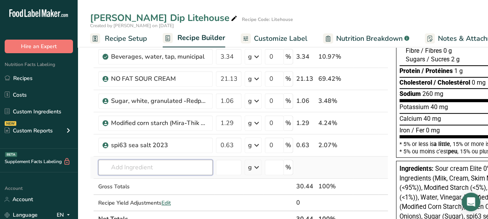
click at [140, 160] on input "text" at bounding box center [155, 167] width 114 height 16
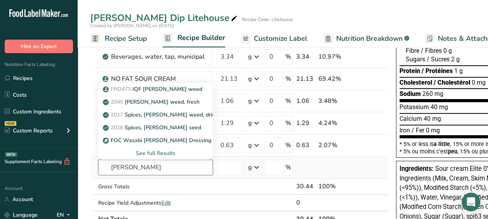
type input "[PERSON_NAME]"
click at [160, 151] on div "See full Results" at bounding box center [155, 153] width 102 height 8
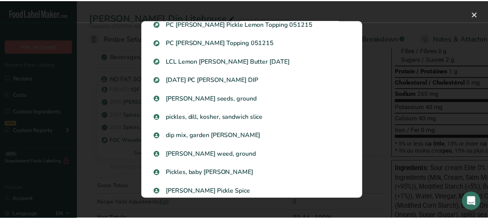
scroll to position [197, 0]
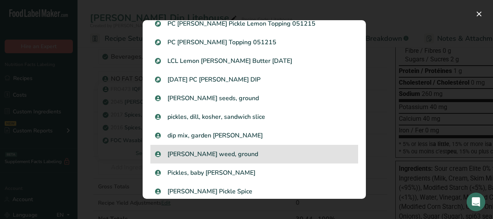
click at [170, 152] on p "[PERSON_NAME] weed, ground" at bounding box center [254, 153] width 199 height 9
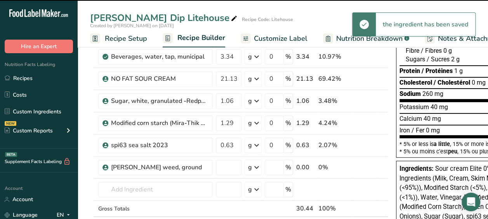
type input "0"
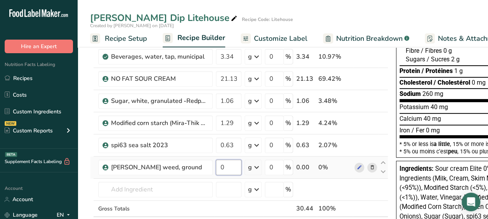
click at [230, 164] on input "0" at bounding box center [229, 167] width 26 height 16
type input "0.56"
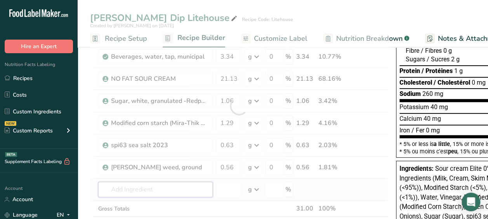
click at [136, 185] on div "Ingredient * Amount * Unit * Waste * .a-a{fill:#347362;}.b-a{fill:#fff;} Grams …" at bounding box center [239, 106] width 298 height 286
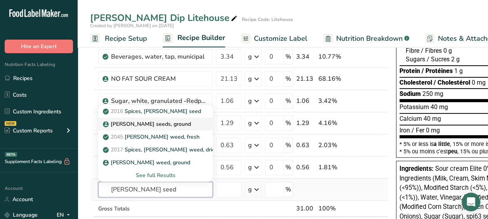
type input "[PERSON_NAME] seed"
click at [135, 121] on p "[PERSON_NAME] seeds, ground" at bounding box center [147, 124] width 87 height 8
type input "[PERSON_NAME] seeds, ground"
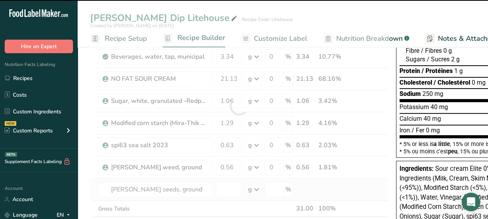
type input "0"
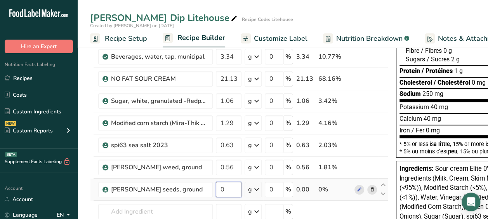
click at [227, 183] on input "0" at bounding box center [229, 190] width 26 height 16
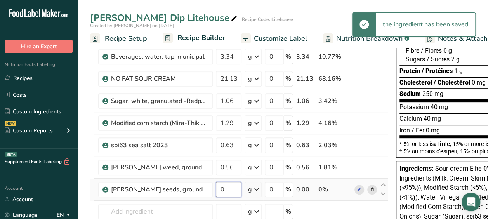
click at [225, 192] on input "0" at bounding box center [229, 190] width 26 height 16
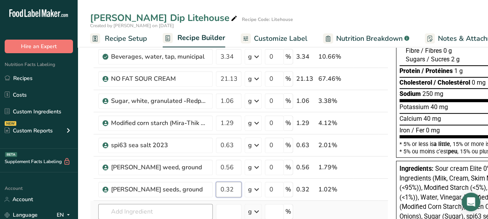
type input "0.32"
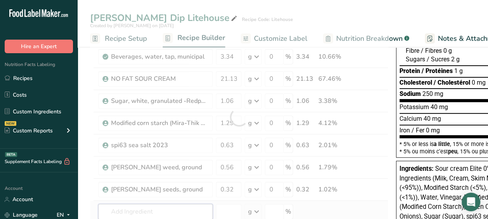
click at [190, 206] on div "Ingredient * Amount * Unit * Waste * .a-a{fill:#347362;}.b-a{fill:#fff;} Grams …" at bounding box center [239, 117] width 298 height 308
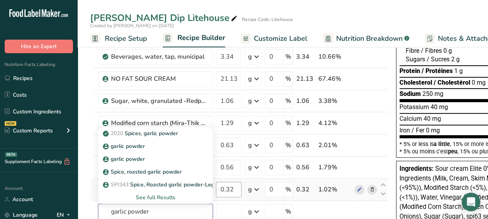
type input "garlic powder"
click at [230, 192] on input "0.32" at bounding box center [229, 190] width 26 height 16
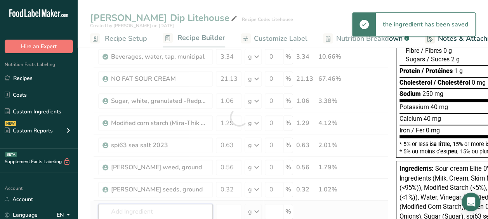
click at [139, 211] on div "Ingredient * Amount * Unit * Waste * .a-a{fill:#347362;}.b-a{fill:#fff;} Grams …" at bounding box center [239, 117] width 298 height 308
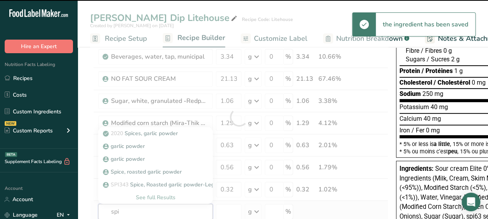
type input "spi1"
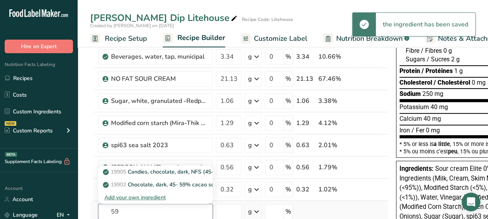
type input "5"
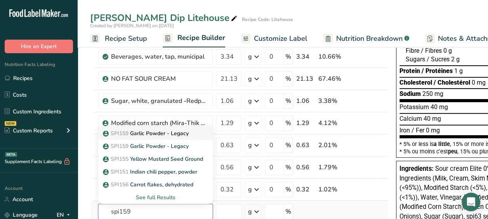
type input "spi159"
click at [182, 129] on p "SPI159 Garlic Powder - Legacy" at bounding box center [146, 133] width 84 height 8
type input "Garlic Powder - Legacy"
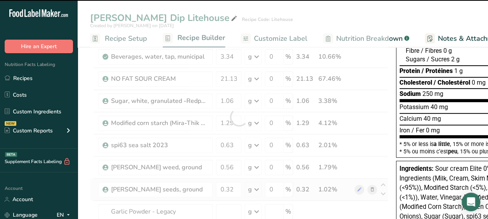
type input "0"
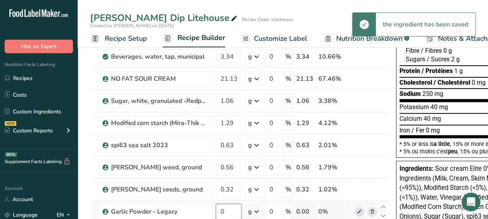
click at [228, 211] on input "0" at bounding box center [229, 212] width 26 height 16
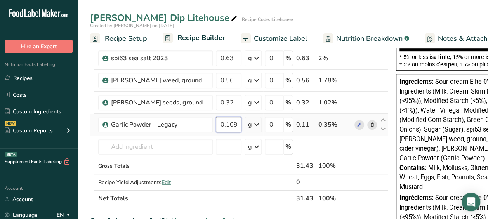
scroll to position [208, 0]
type input "0.109999"
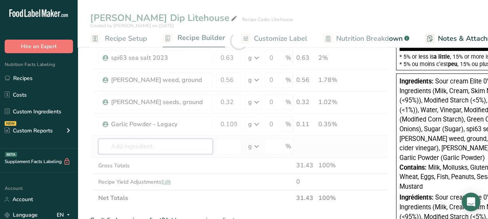
click at [171, 137] on div "Ingredient * Amount * Unit * Waste * .a-a{fill:#347362;}.b-a{fill:#fff;} Grams …" at bounding box center [239, 40] width 298 height 331
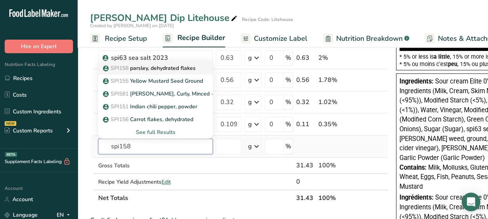
type input "spi158"
click at [152, 66] on p "SPI158 parsley, dehydrated flakes" at bounding box center [149, 68] width 91 height 8
type input "parsley, dehydrated flakes"
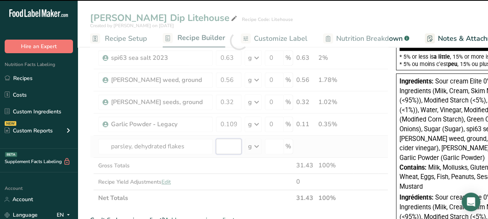
click at [229, 149] on input "number" at bounding box center [229, 147] width 26 height 16
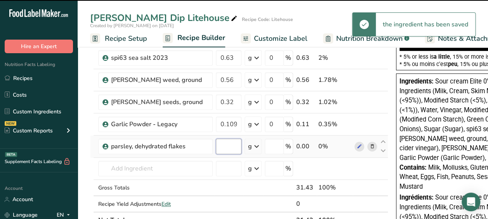
type input "0"
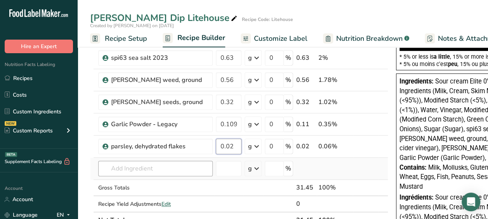
type input "0.02"
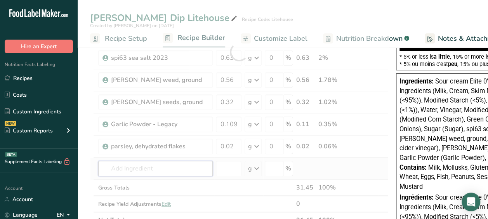
click at [189, 162] on div "Ingredient * Amount * Unit * Waste * .a-a{fill:#347362;}.b-a{fill:#fff;} Grams …" at bounding box center [239, 51] width 298 height 353
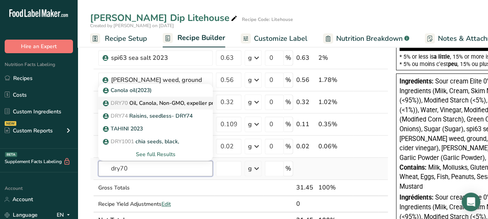
type input "dry70"
click at [156, 103] on p "DRY70 Oil, Canola, Non-GMO, expeller pressed, RBD" at bounding box center [173, 103] width 138 height 8
type input "Oil, Canola, Non-GMO, expeller pressed, RBD"
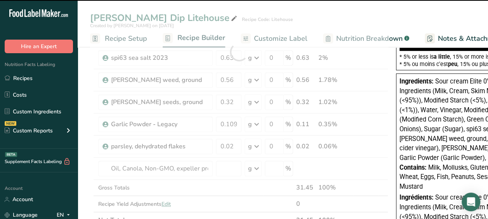
type input "0"
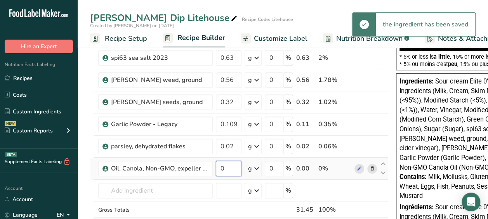
click at [222, 167] on input "0" at bounding box center [229, 169] width 26 height 16
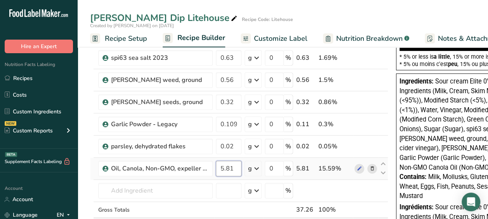
type input "5.81"
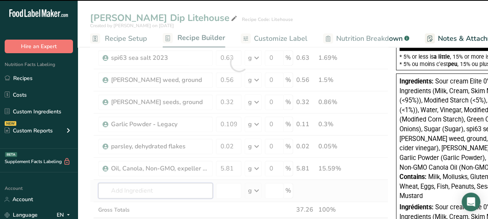
click at [167, 182] on div "Ingredient * Amount * Unit * Waste * .a-a{fill:#347362;}.b-a{fill:#fff;} Grams …" at bounding box center [239, 62] width 298 height 375
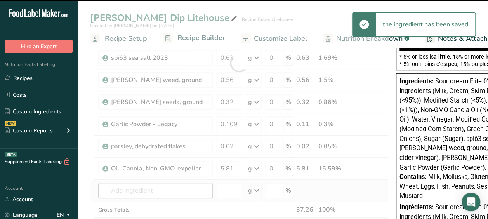
click at [163, 192] on div at bounding box center [239, 62] width 298 height 375
click at [151, 185] on input "text" at bounding box center [155, 191] width 114 height 16
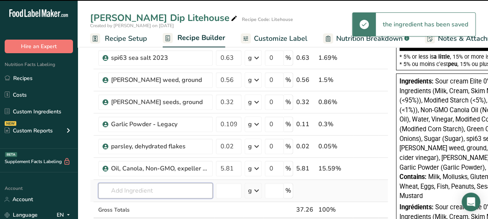
click at [141, 189] on input "text" at bounding box center [155, 191] width 114 height 16
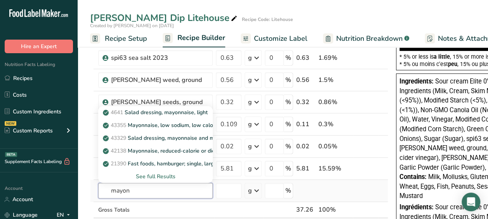
type input "mayon"
click at [149, 192] on input "text" at bounding box center [155, 191] width 114 height 16
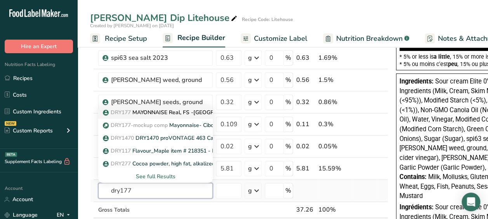
type input "dry177"
click at [191, 111] on p "DRY177 MAYONNAISE Real, FS -[GEOGRAPHIC_DATA]" at bounding box center [176, 112] width 145 height 8
type input "MAYONNAISE Real, FS -[GEOGRAPHIC_DATA]"
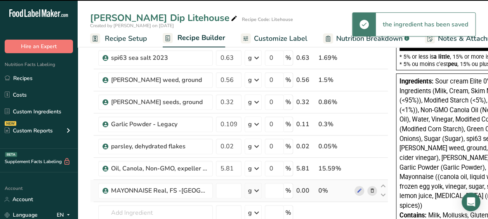
type input "0"
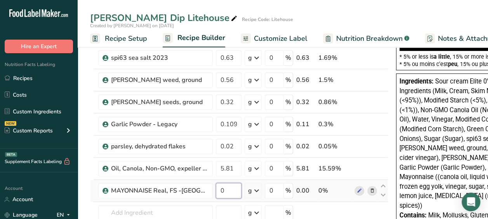
click at [227, 183] on input "0" at bounding box center [229, 191] width 26 height 16
type input "62.54"
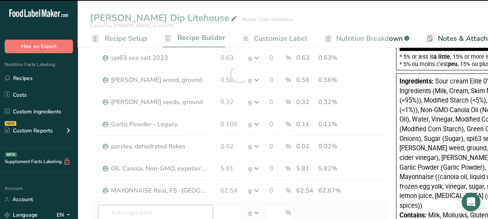
click at [161, 209] on div "Ingredient * Amount * Unit * Waste * .a-a{fill:#347362;}.b-a{fill:#fff;} Grams …" at bounding box center [239, 73] width 298 height 397
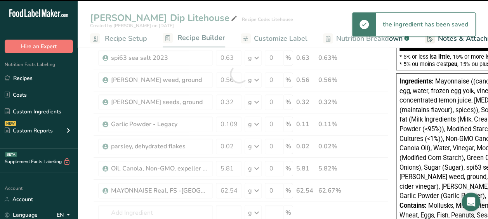
click at [165, 209] on div at bounding box center [239, 73] width 298 height 397
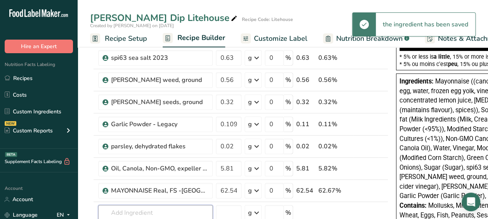
click at [165, 209] on input "text" at bounding box center [155, 213] width 114 height 16
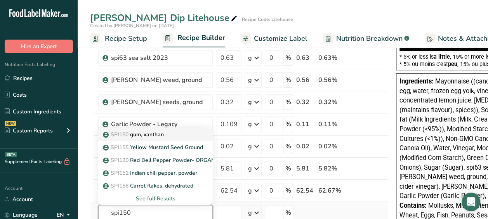
type input "spi150"
click at [177, 134] on div "SPI150 gum, xanthan" at bounding box center [149, 134] width 90 height 8
type input "gum, xanthan"
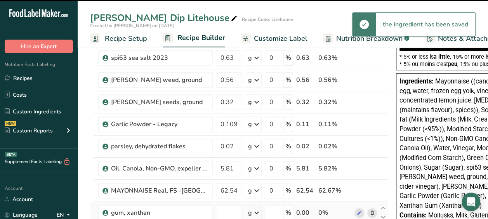
type input "0"
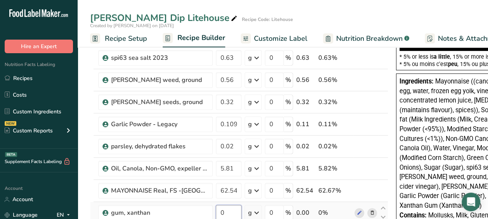
click at [234, 212] on input "0" at bounding box center [229, 213] width 26 height 16
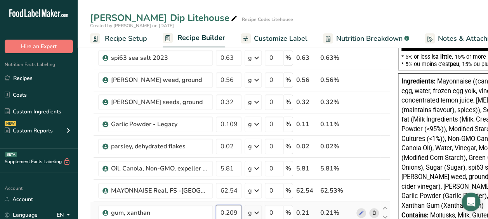
scroll to position [310, 0]
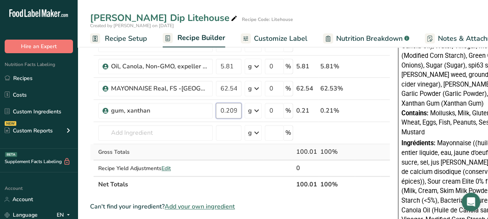
type input "0.209999"
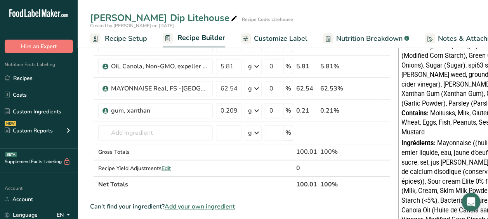
click at [85, 123] on section "Add Ingredients Manage Recipe Delete Recipe Duplicate Recipe Scale Recipe Save …" at bounding box center [283, 113] width 410 height 767
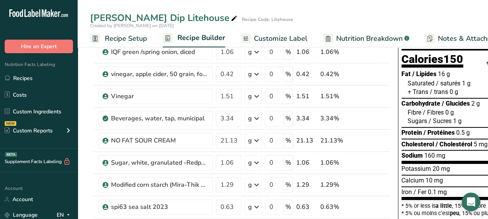
scroll to position [0, 0]
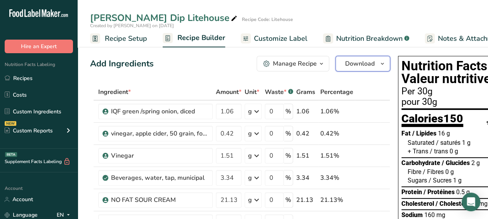
click at [351, 69] on button "Download" at bounding box center [362, 64] width 55 height 16
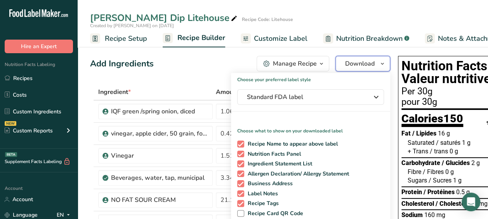
click at [351, 69] on button "Download" at bounding box center [362, 64] width 55 height 16
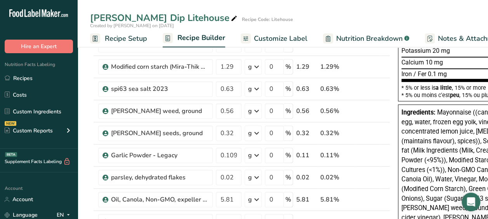
scroll to position [61, 0]
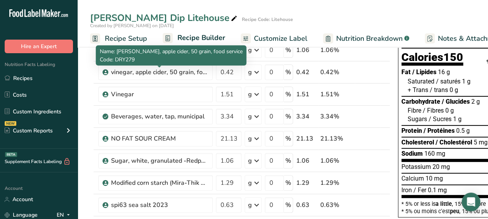
drag, startPoint x: 128, startPoint y: 39, endPoint x: 172, endPoint y: 34, distance: 44.5
click at [128, 39] on span "Recipe Setup" at bounding box center [126, 38] width 42 height 10
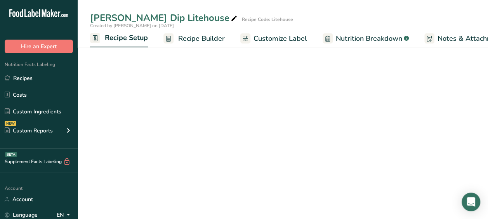
scroll to position [0, 3]
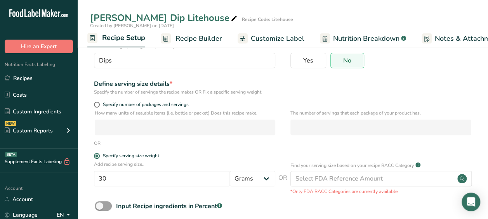
click at [188, 33] on span "Recipe Builder" at bounding box center [198, 38] width 47 height 10
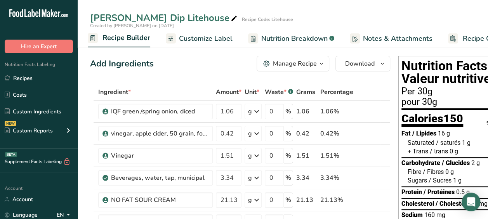
click at [276, 43] on span "Nutrition Breakdown" at bounding box center [294, 38] width 66 height 10
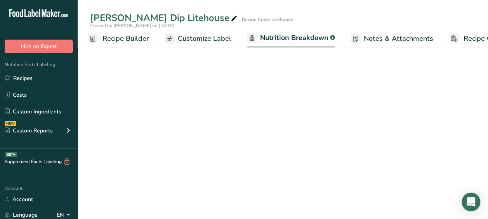
scroll to position [0, 110]
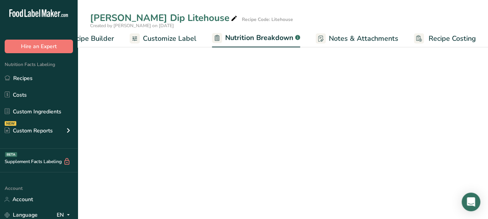
select select "Calories"
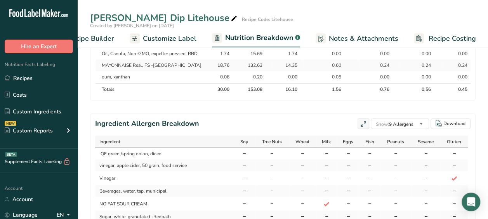
scroll to position [713, 0]
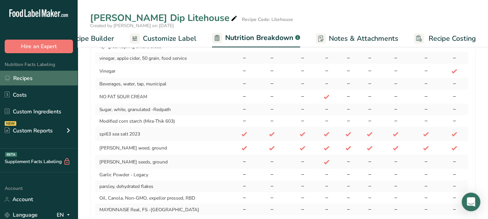
click at [40, 82] on link "Recipes" at bounding box center [39, 78] width 78 height 15
